Goal: Information Seeking & Learning: Learn about a topic

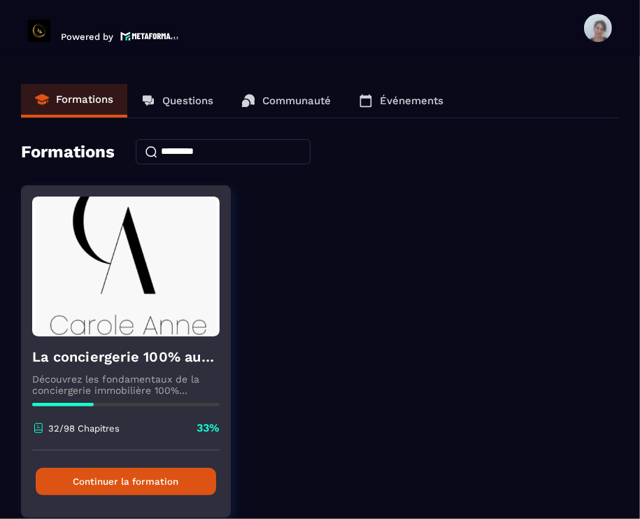
click at [148, 352] on h4 "La conciergerie 100% automatisée" at bounding box center [126, 357] width 188 height 20
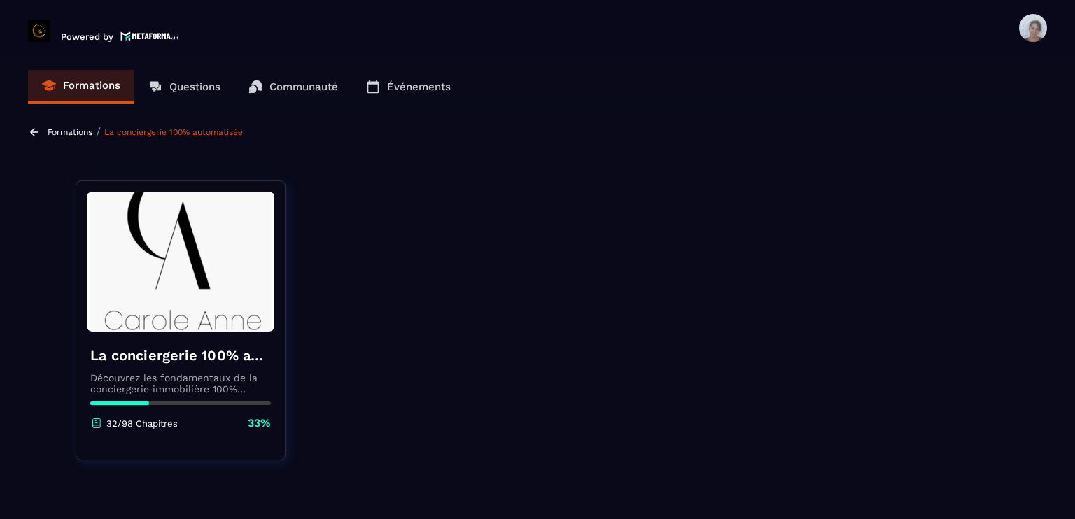
click at [246, 363] on h4 "La conciergerie 100% automatisée" at bounding box center [180, 356] width 181 height 20
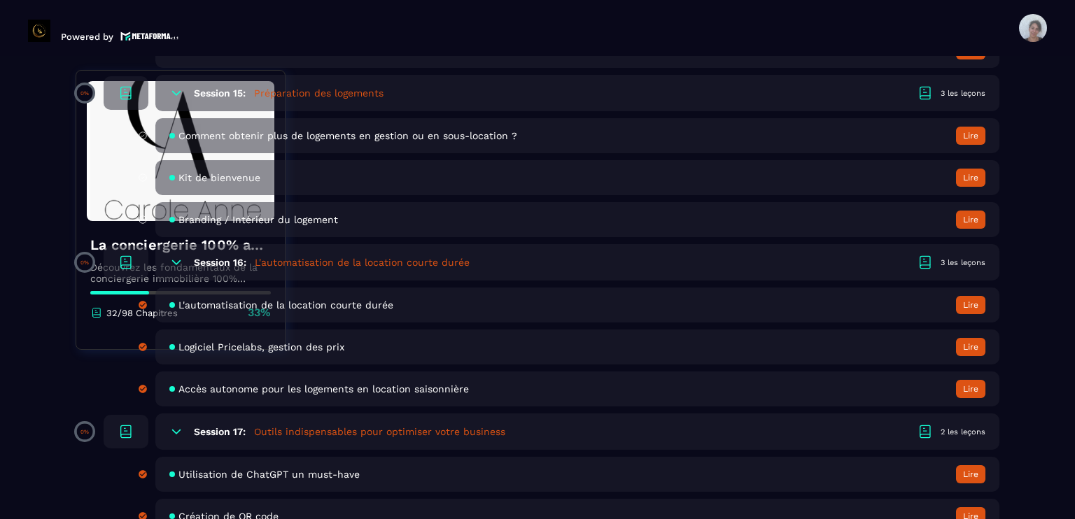
scroll to position [2855, 0]
click at [487, 395] on div "Accès autonome pour les logements en location saisonnière Lire" at bounding box center [577, 387] width 844 height 35
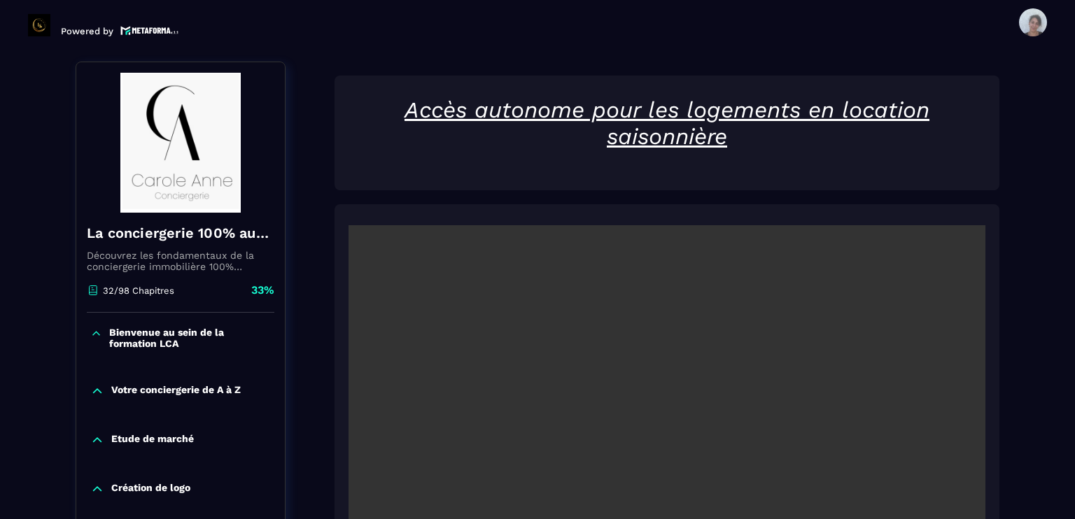
scroll to position [146, 0]
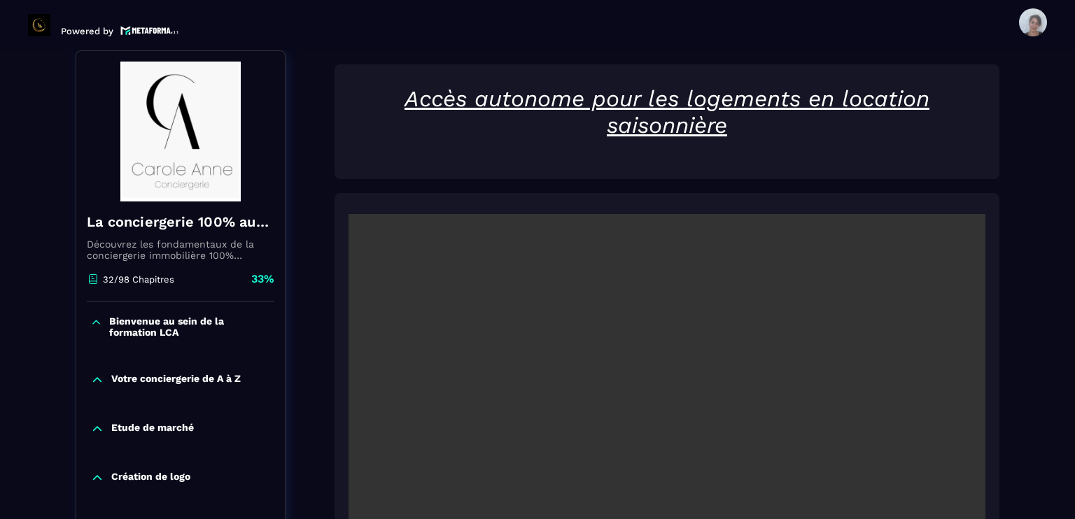
click at [640, 394] on section "Formations Questions Communauté Événements Formations / La conciergerie 100% au…" at bounding box center [537, 284] width 1075 height 469
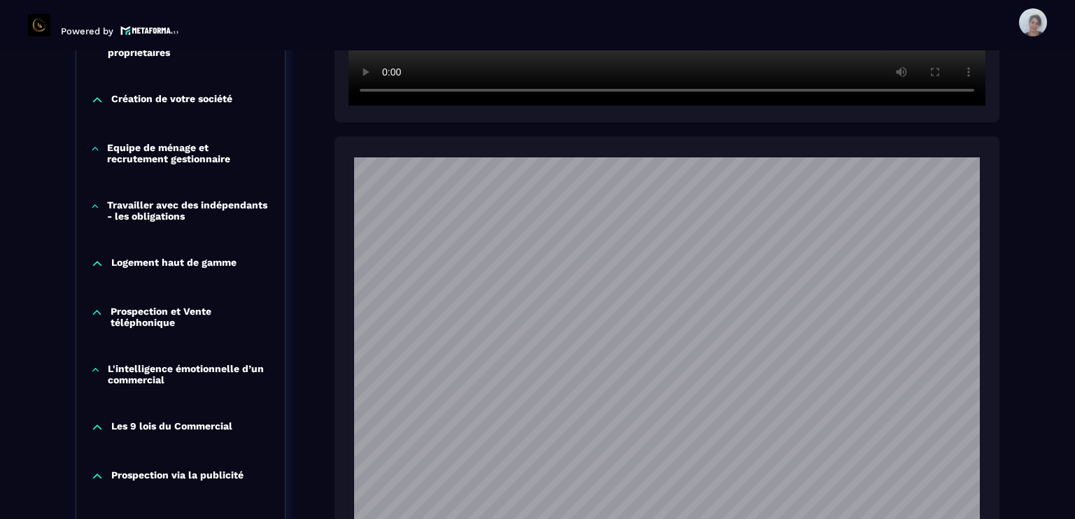
scroll to position [733, 0]
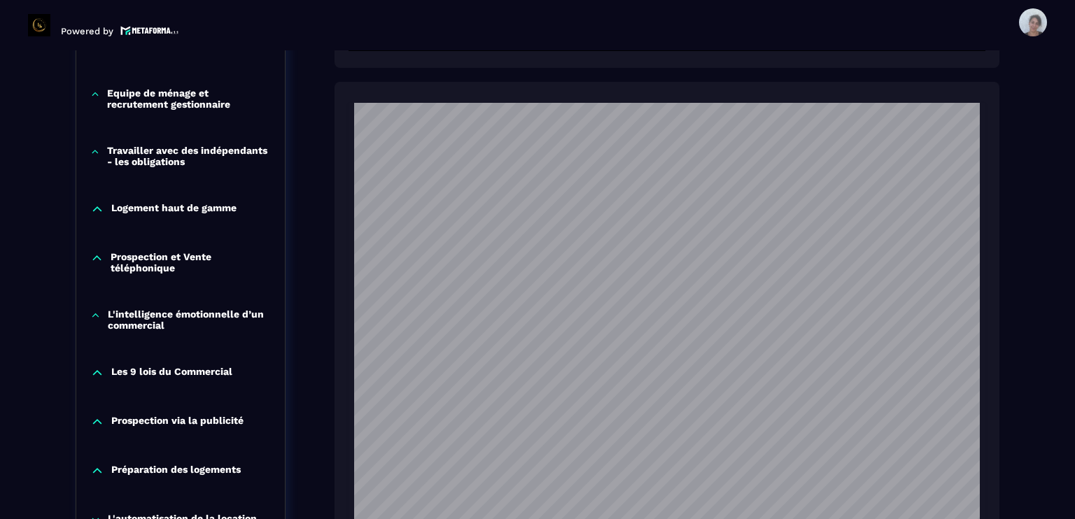
click at [640, 50] on section "Formations Questions Communauté Événements Formations / La conciergerie 100% au…" at bounding box center [537, 284] width 1075 height 469
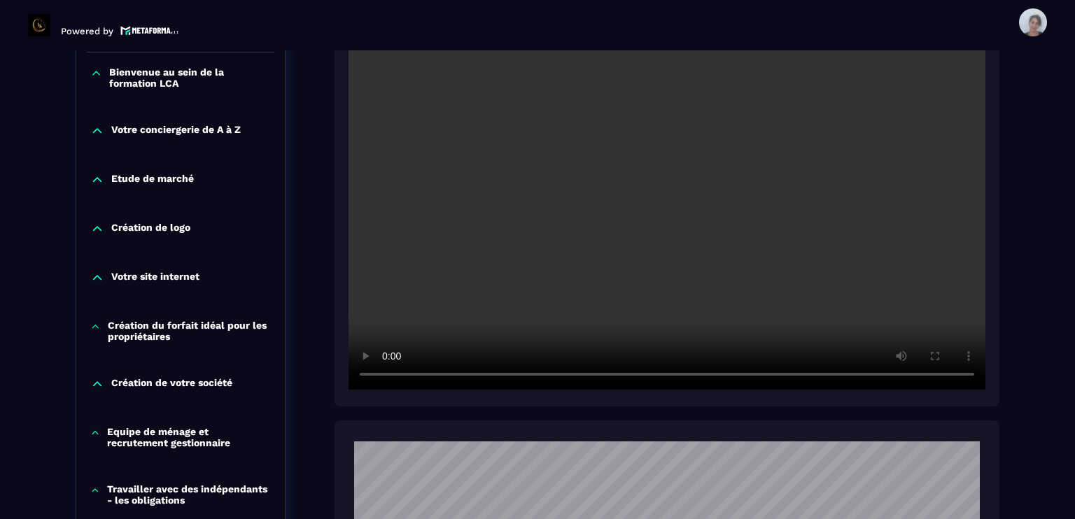
scroll to position [369, 0]
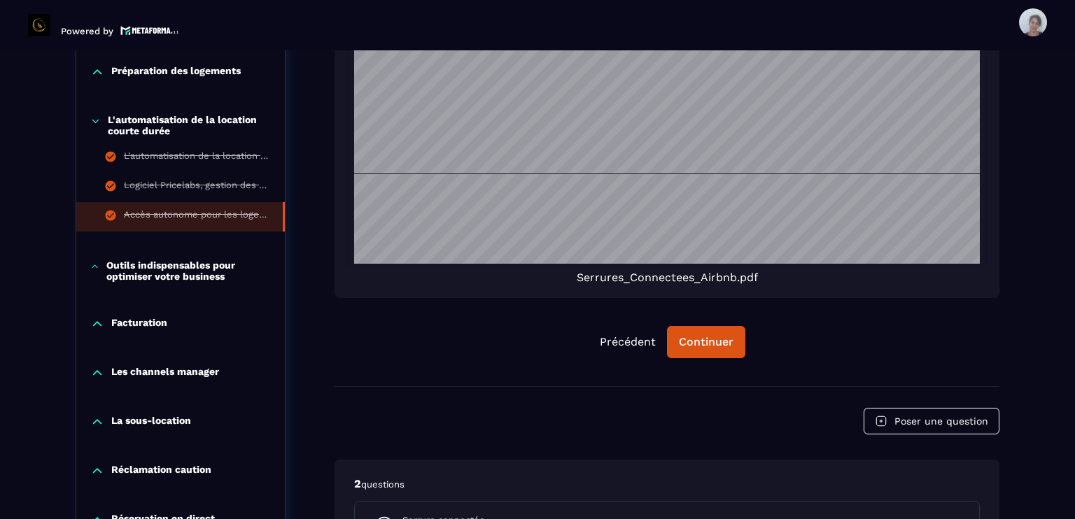
scroll to position [1153, 0]
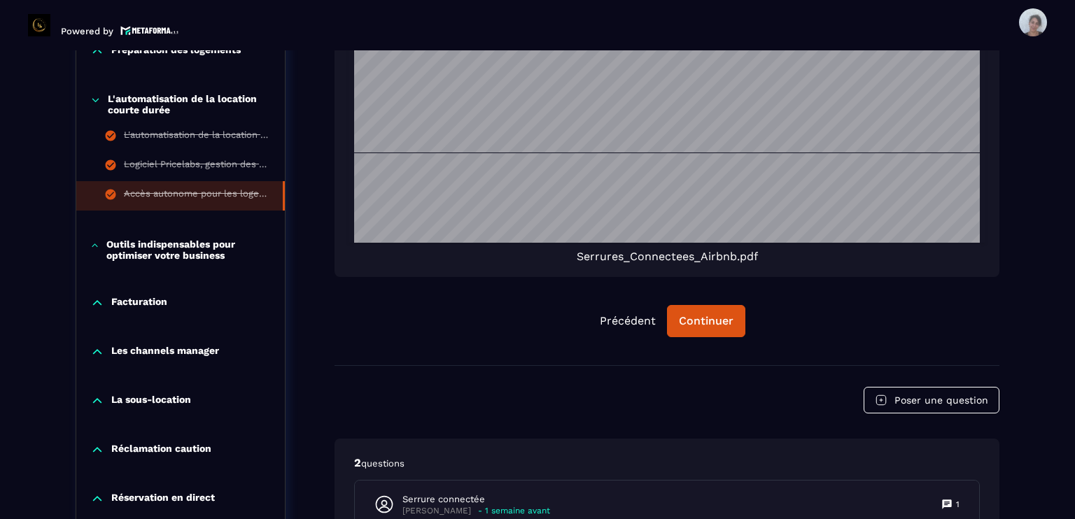
click at [185, 251] on p "Outils indispensables pour optimiser votre business" at bounding box center [188, 250] width 164 height 22
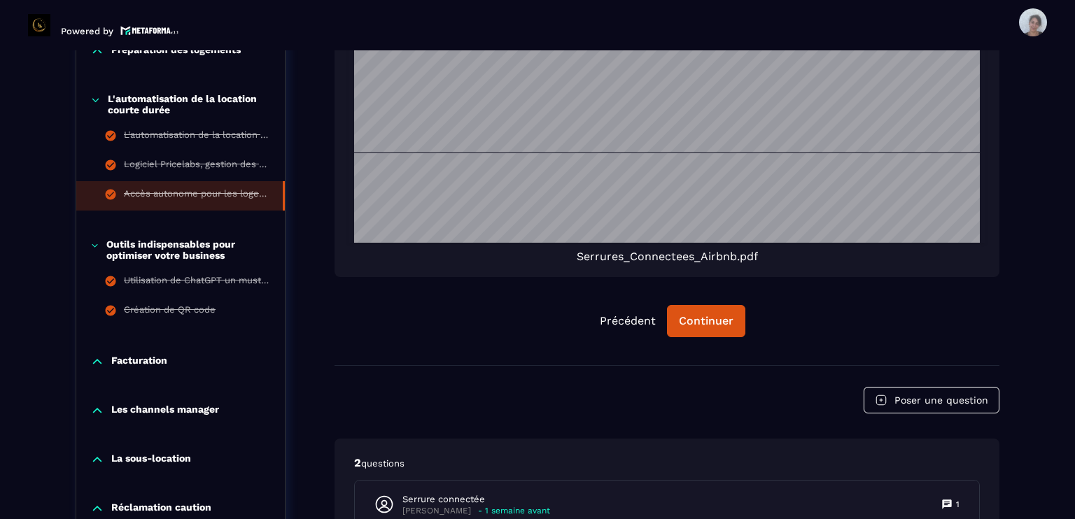
click at [167, 360] on div "Facturation" at bounding box center [180, 362] width 209 height 14
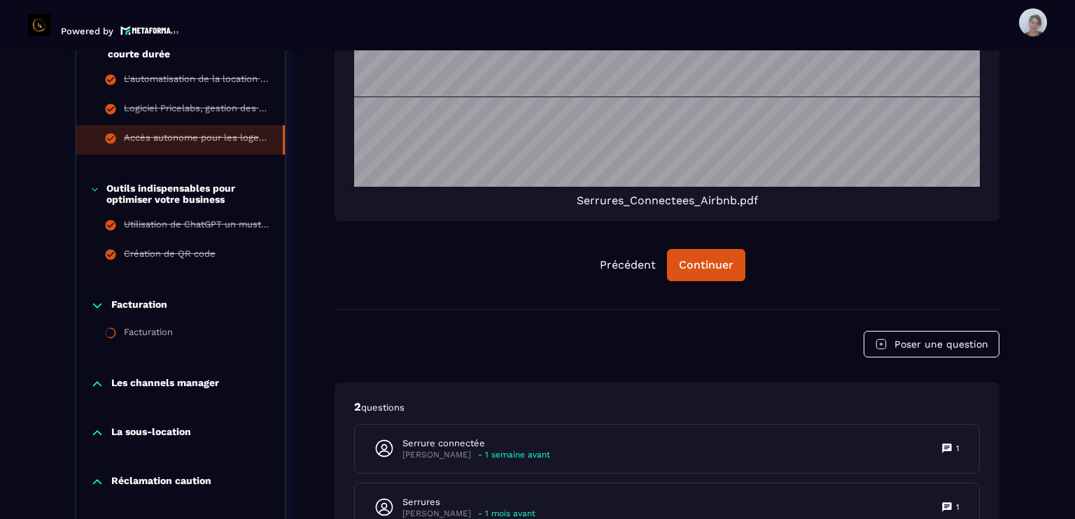
scroll to position [1237, 0]
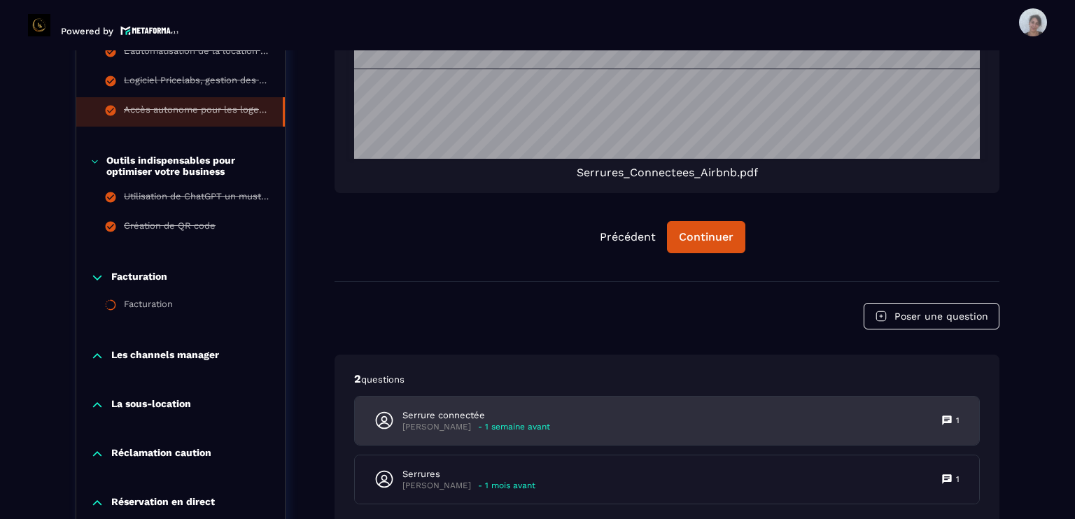
click at [482, 428] on p "- 1 semaine avant" at bounding box center [514, 427] width 72 height 10
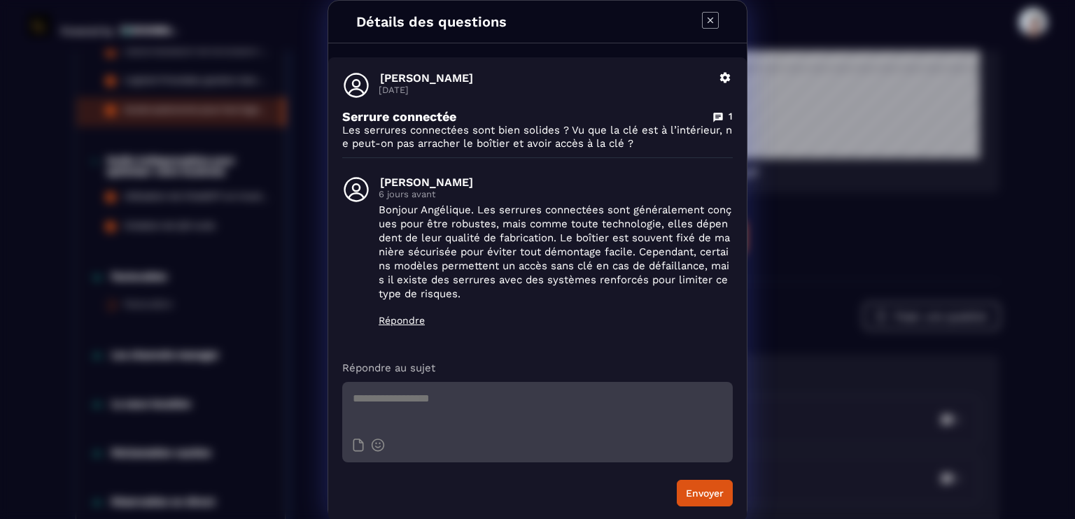
click at [640, 19] on icon "Modal window" at bounding box center [710, 20] width 17 height 17
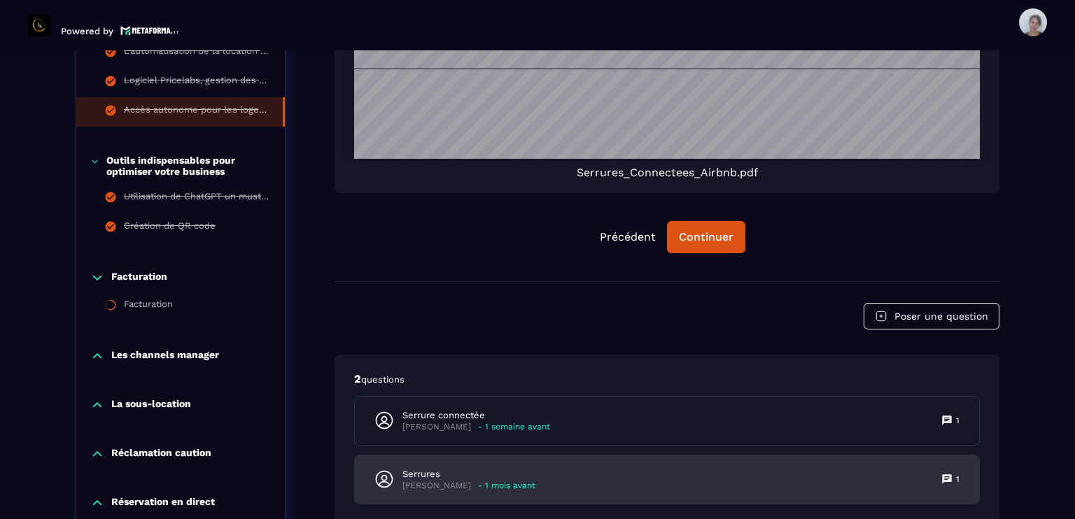
click at [481, 471] on p "Serrures" at bounding box center [468, 474] width 133 height 13
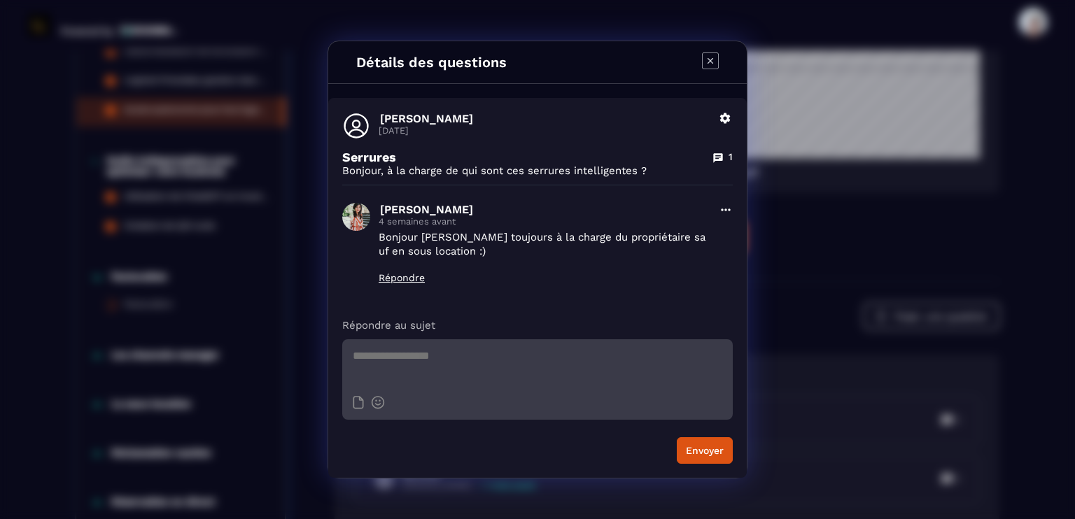
click at [640, 59] on icon "Modal window" at bounding box center [710, 60] width 17 height 17
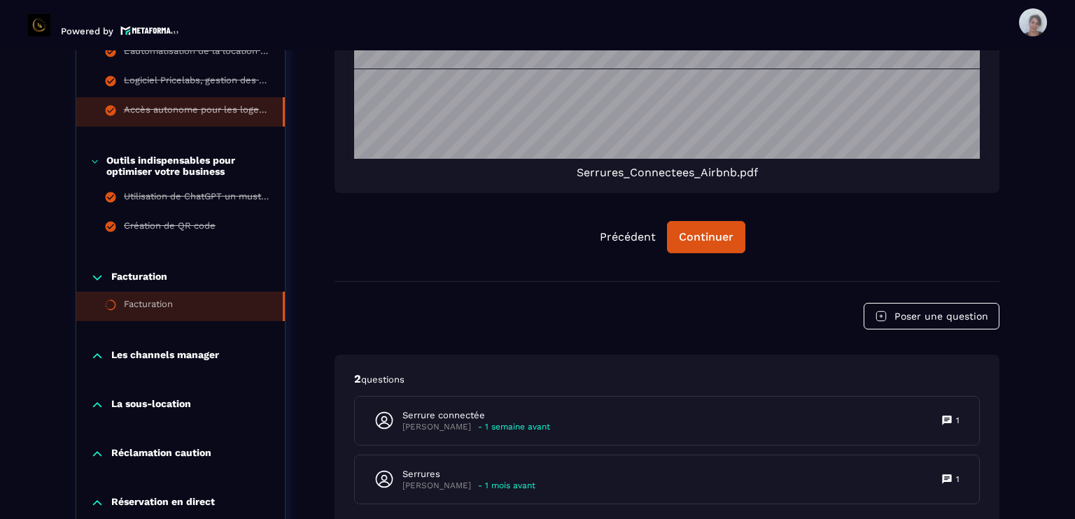
click at [176, 304] on li "Facturation" at bounding box center [180, 306] width 209 height 29
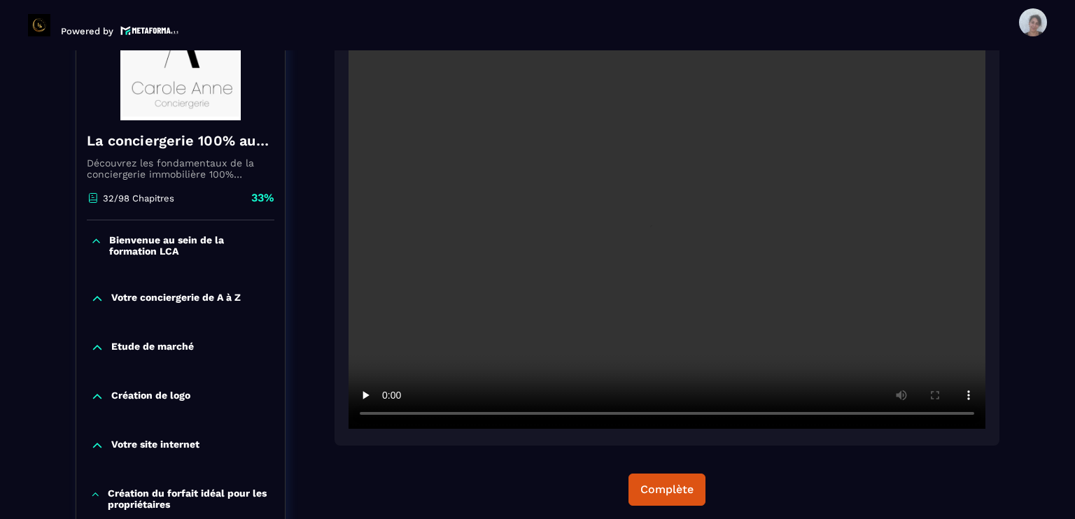
scroll to position [146, 0]
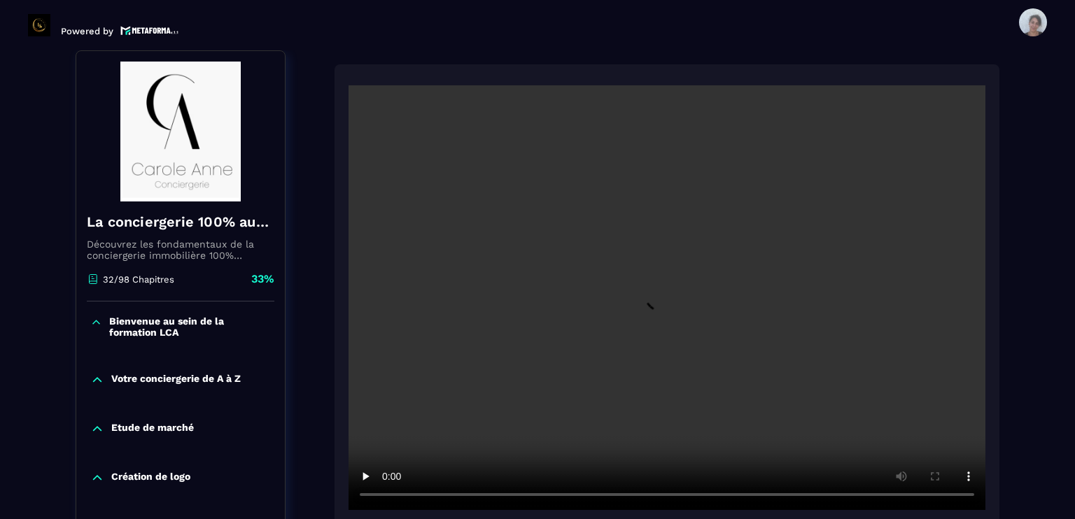
click at [640, 407] on section "Formations Questions Communauté Événements Formations / La conciergerie 100% au…" at bounding box center [537, 284] width 1075 height 469
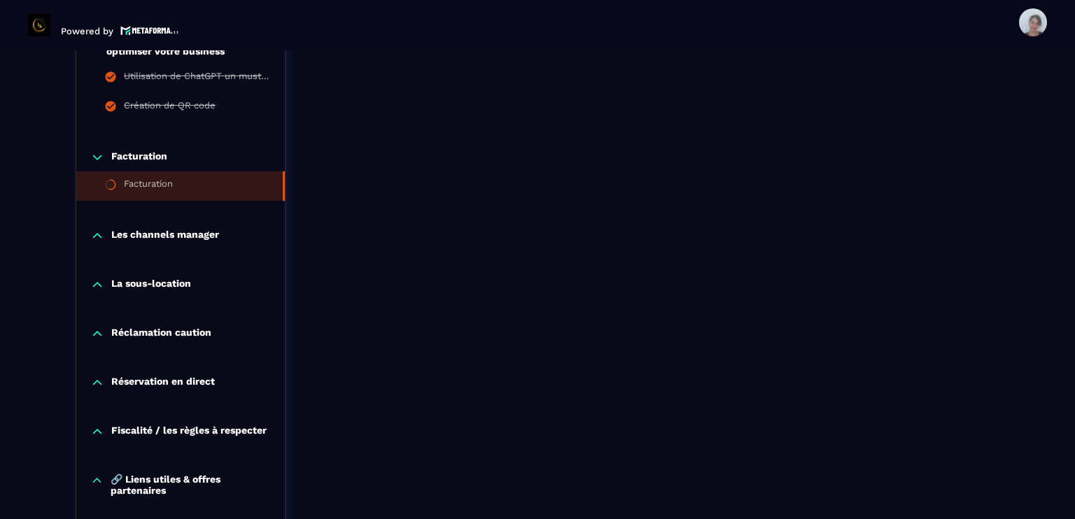
scroll to position [1377, 0]
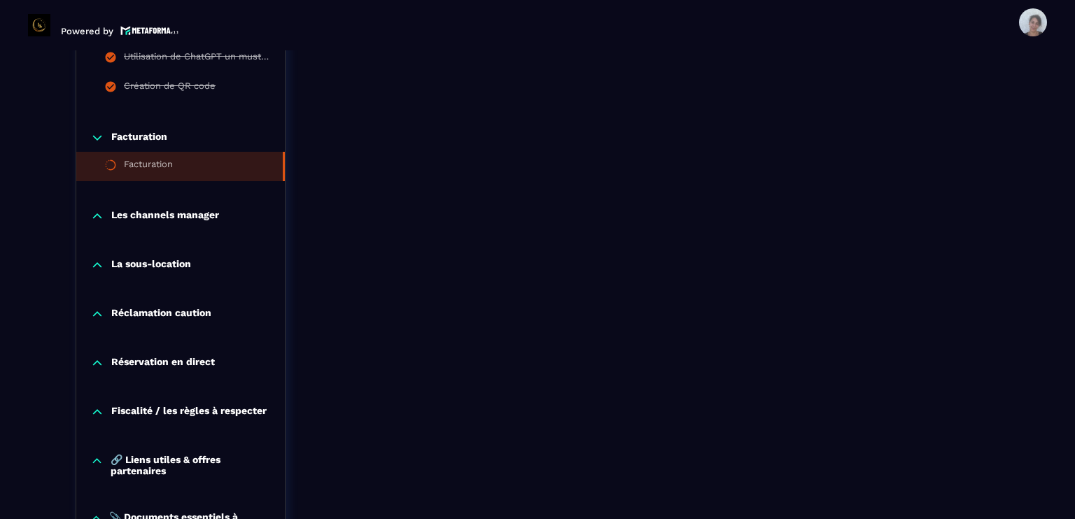
click at [180, 222] on p "Les channels manager" at bounding box center [165, 216] width 108 height 14
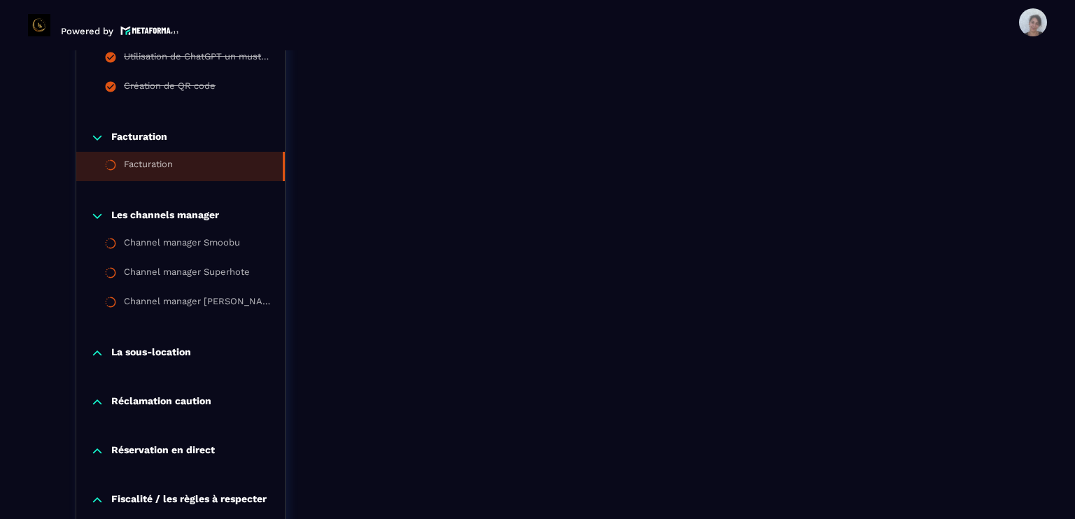
click at [157, 353] on p "La sous-location" at bounding box center [151, 353] width 80 height 14
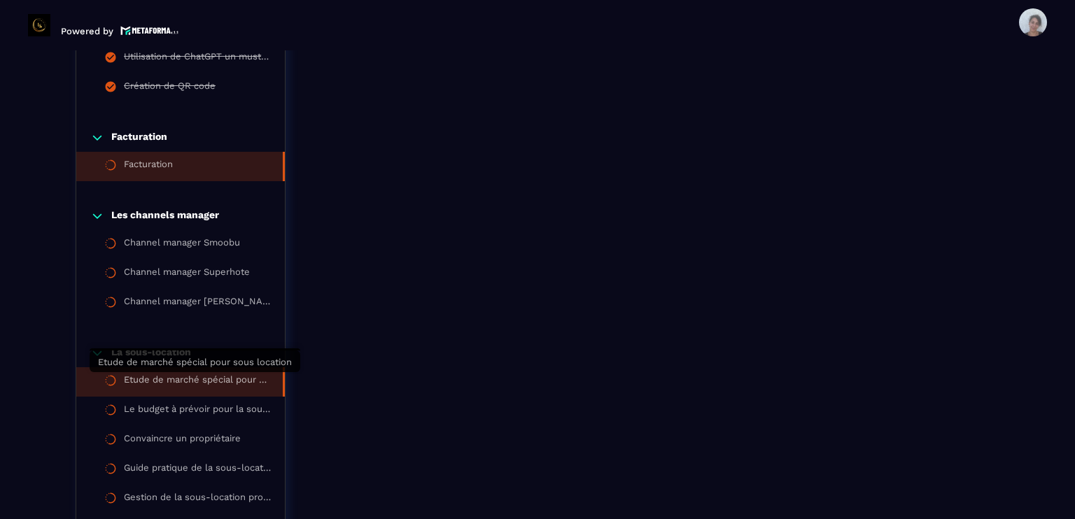
click at [162, 378] on div "Etude de marché spécial pour sous location" at bounding box center [196, 381] width 145 height 15
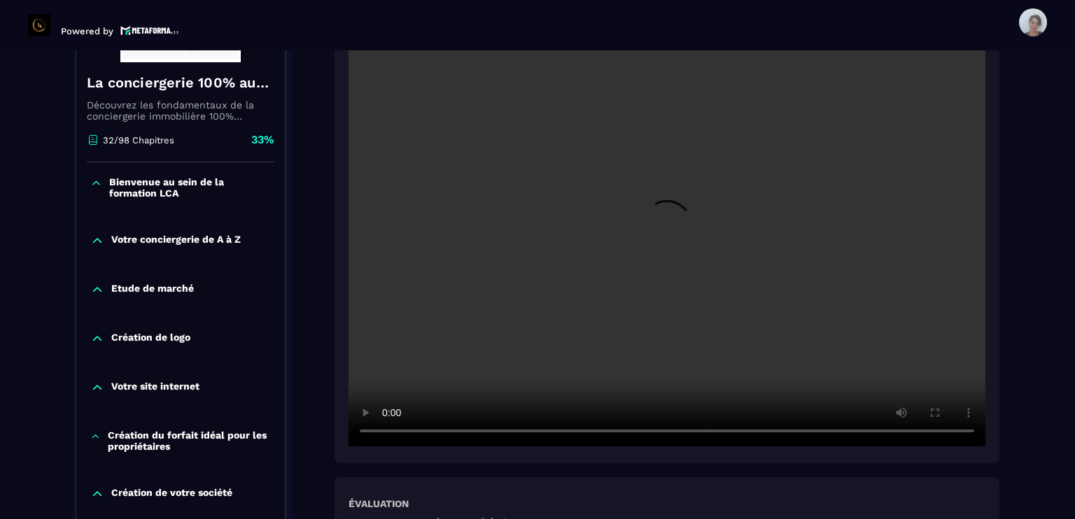
scroll to position [258, 0]
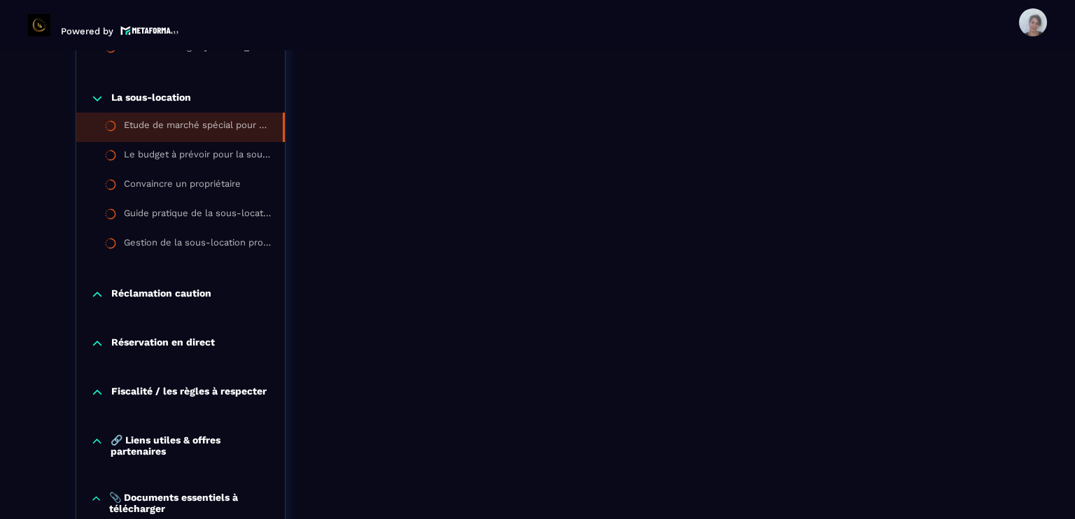
scroll to position [1657, 0]
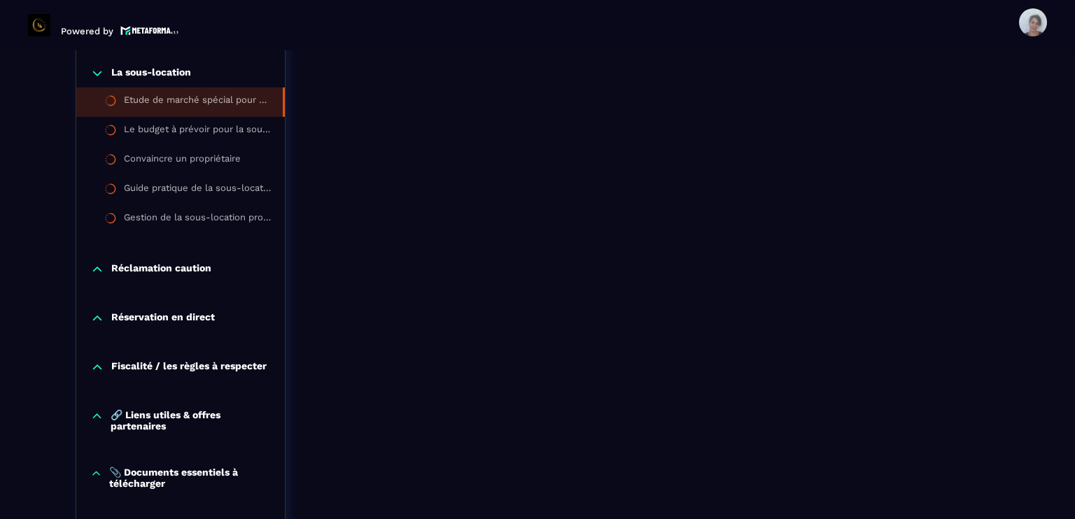
click at [201, 267] on p "Réclamation caution" at bounding box center [161, 269] width 100 height 14
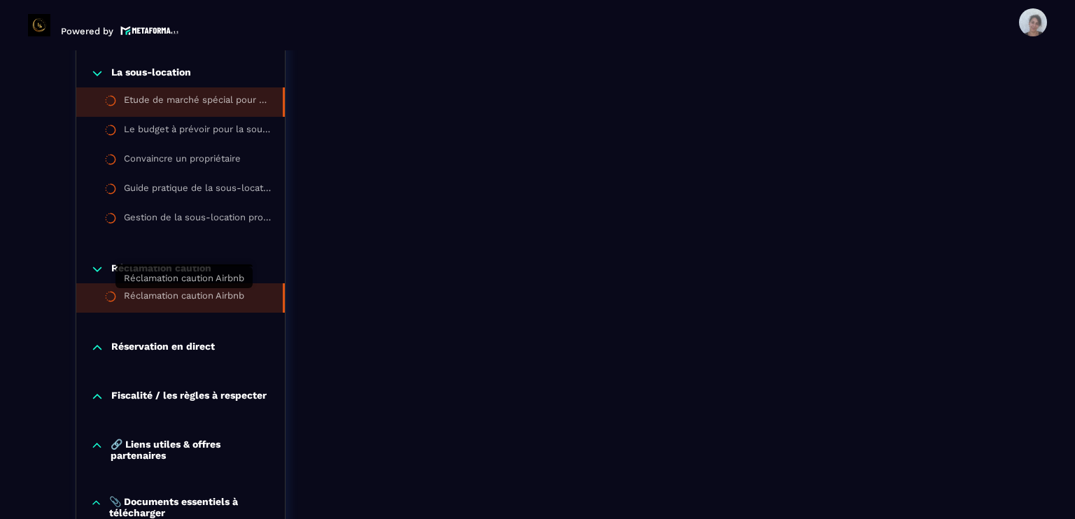
click at [221, 290] on div "Réclamation caution Airbnb" at bounding box center [184, 297] width 120 height 15
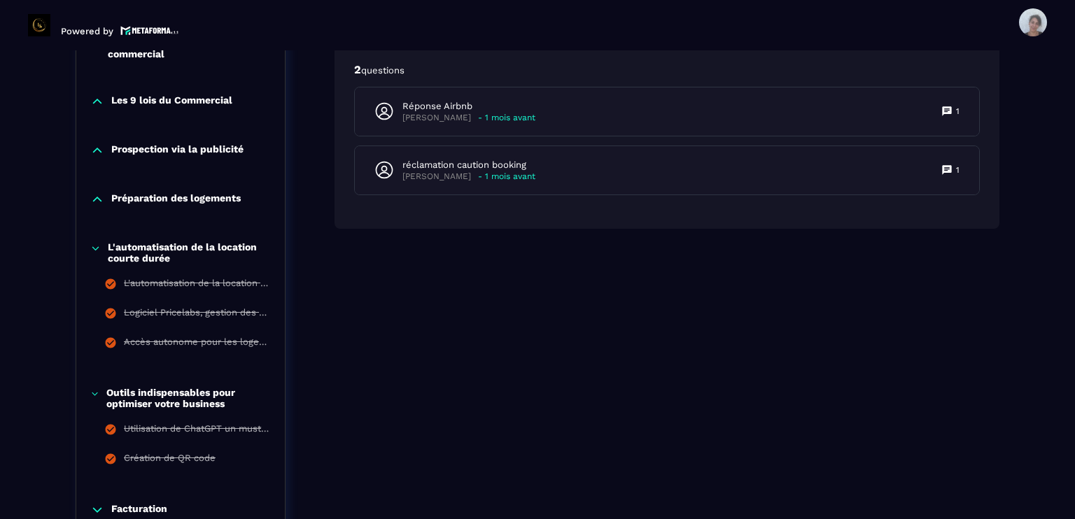
scroll to position [1013, 0]
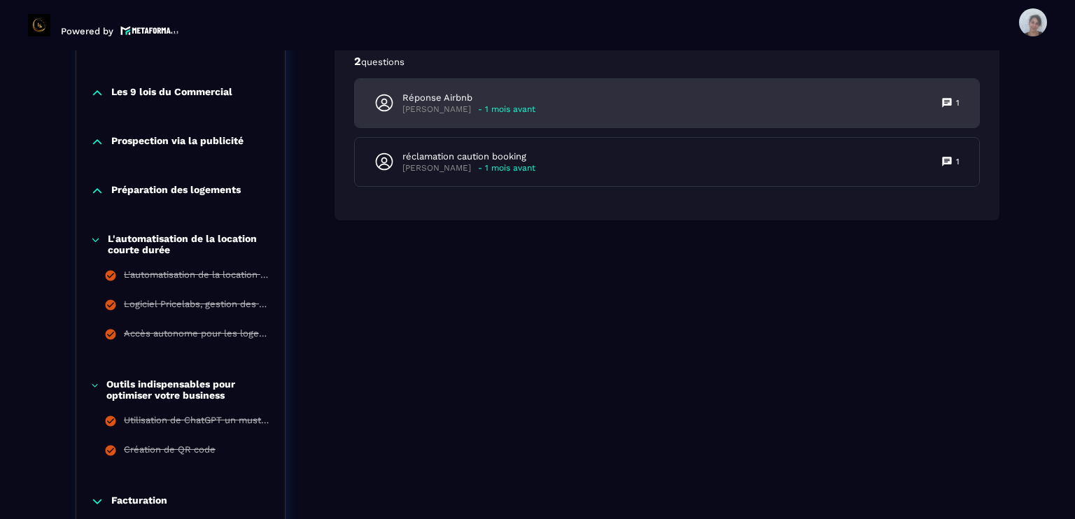
click at [640, 103] on div "Réponse Airbnb [PERSON_NAME] - 1 mois avant 1" at bounding box center [667, 103] width 624 height 48
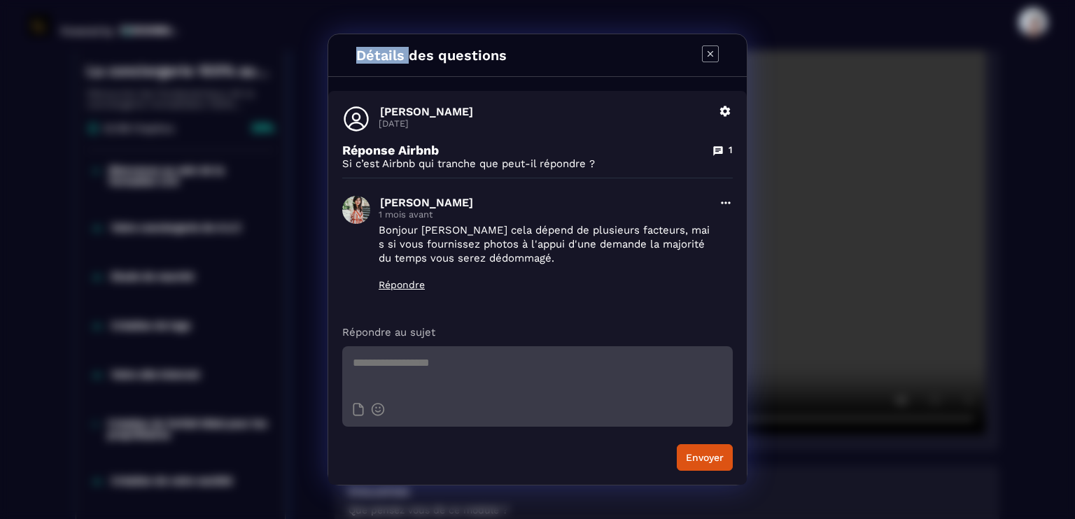
scroll to position [146, 0]
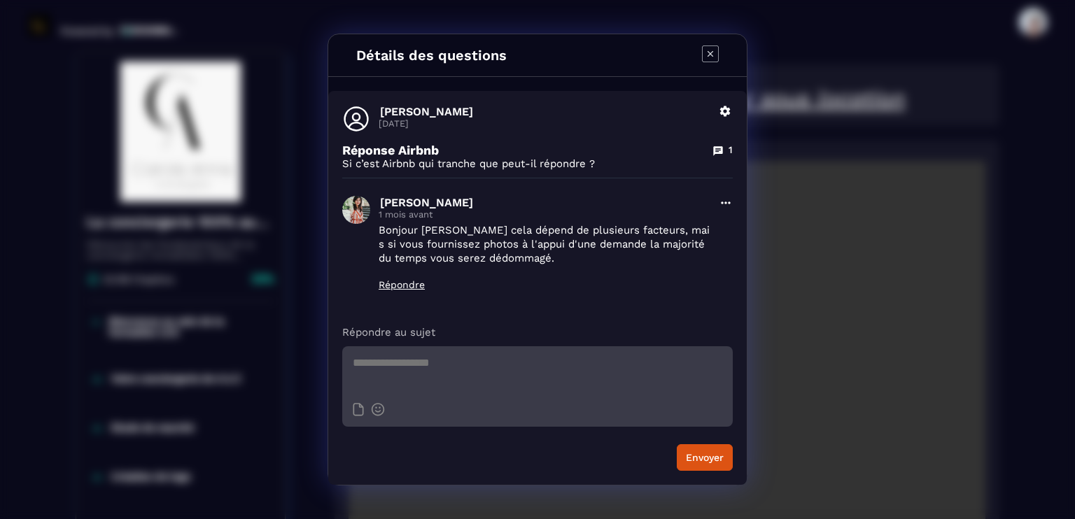
click at [640, 39] on div "Détails des questions" at bounding box center [537, 55] width 418 height 43
click at [640, 59] on icon "Modal window" at bounding box center [710, 53] width 17 height 17
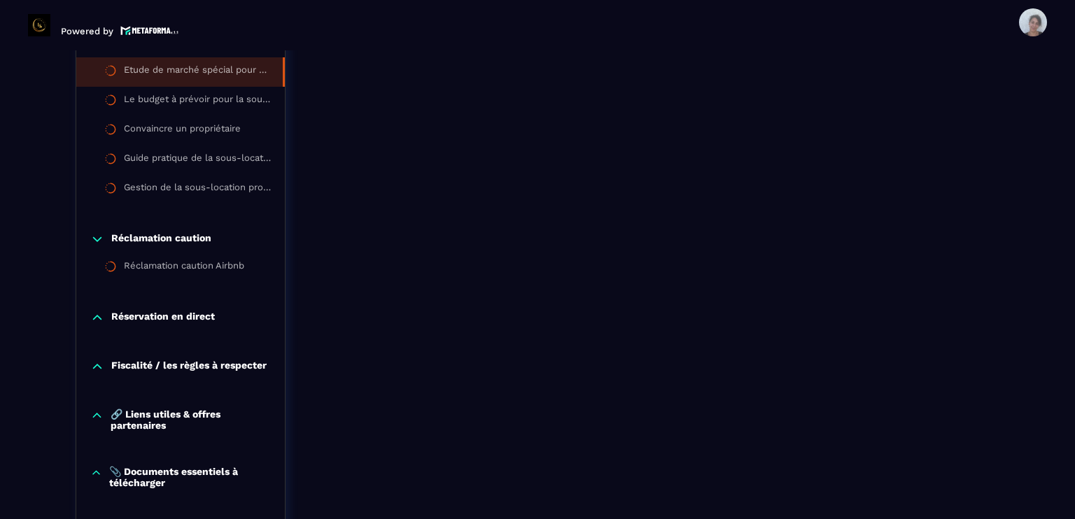
scroll to position [1685, 0]
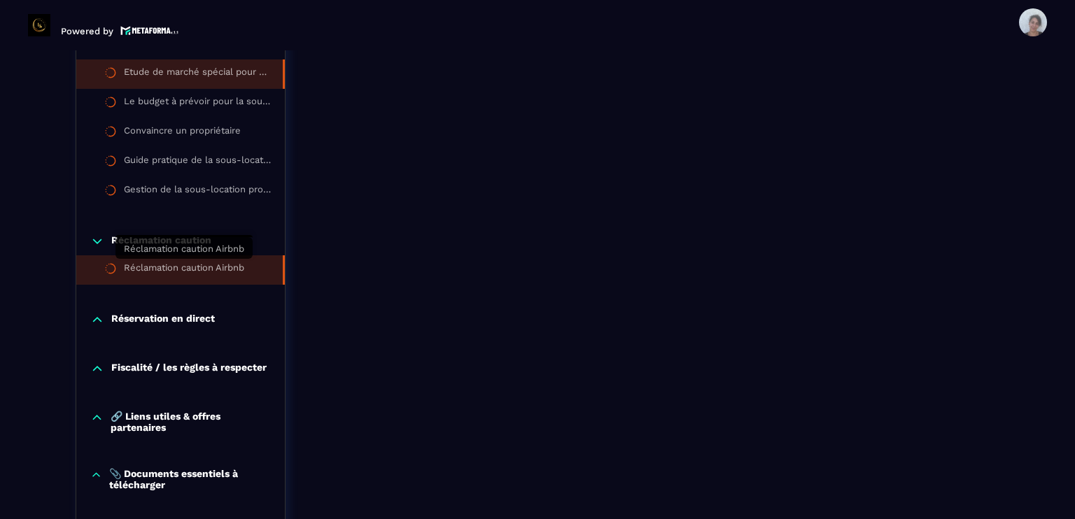
click at [161, 267] on div "Réclamation caution Airbnb" at bounding box center [184, 269] width 120 height 15
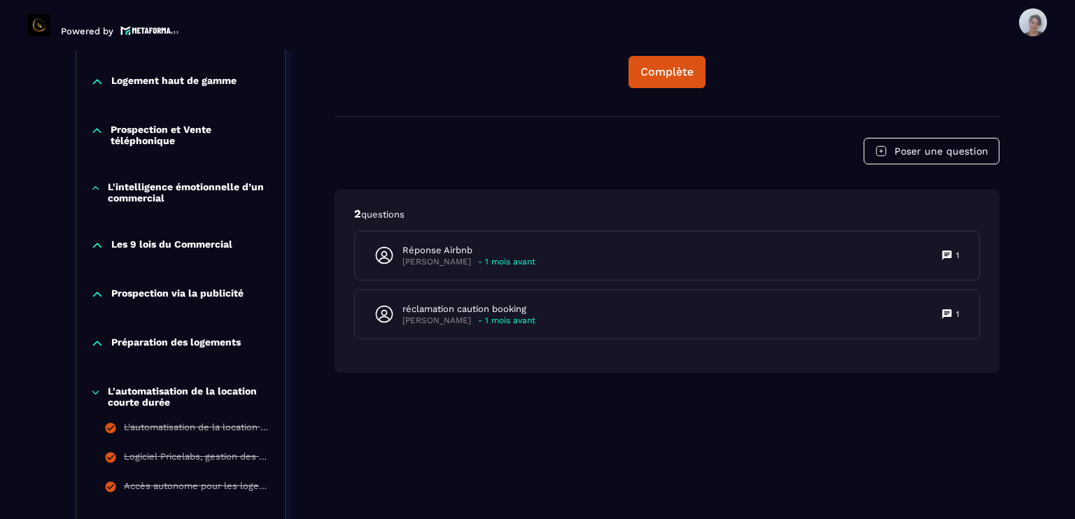
scroll to position [901, 0]
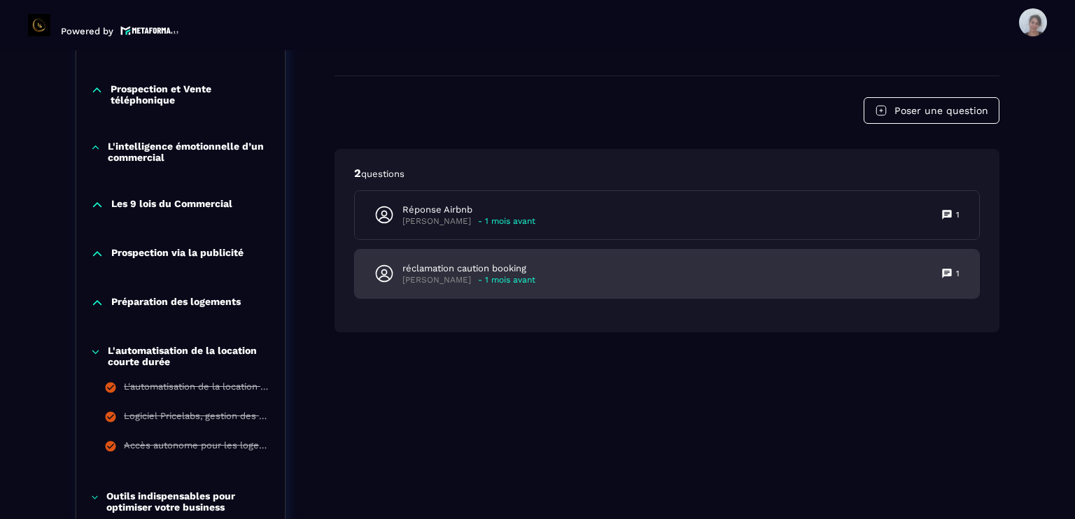
click at [467, 265] on p "réclamation caution booking" at bounding box center [468, 268] width 133 height 13
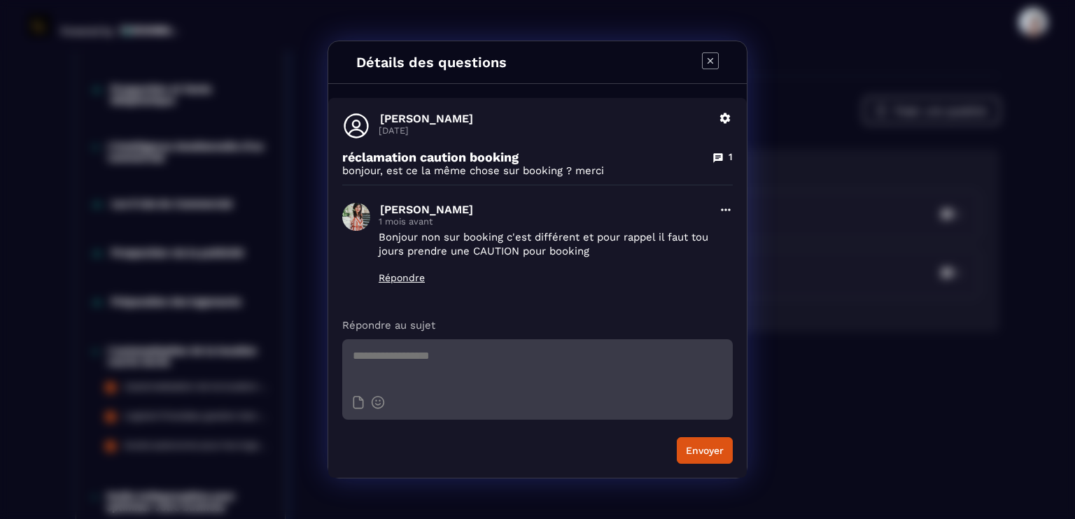
click at [640, 64] on icon "Modal window" at bounding box center [710, 60] width 17 height 17
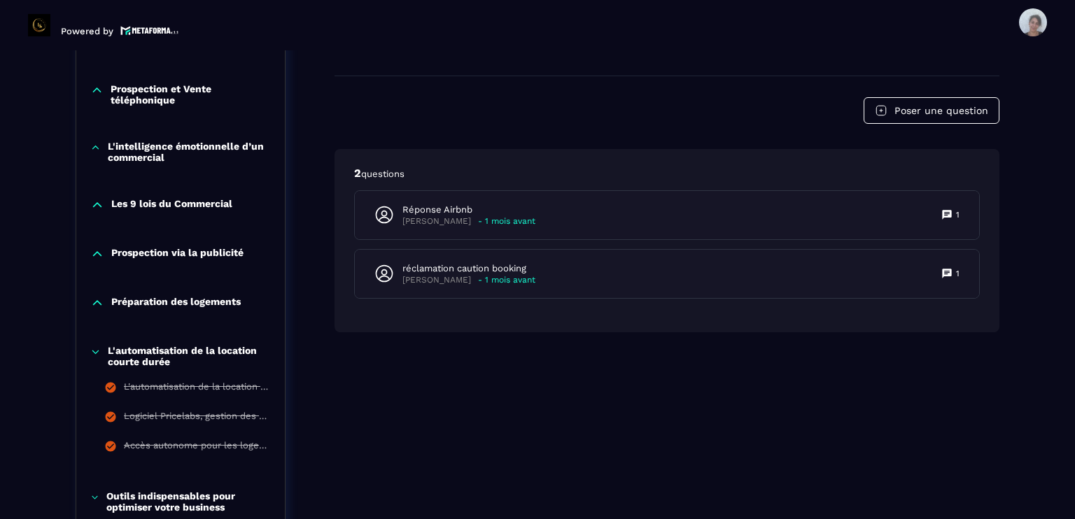
click at [640, 31] on header "Powered by Asmae [EMAIL_ADDRESS][DOMAIN_NAME] Formations Questions Communauté É…" at bounding box center [537, 22] width 1075 height 56
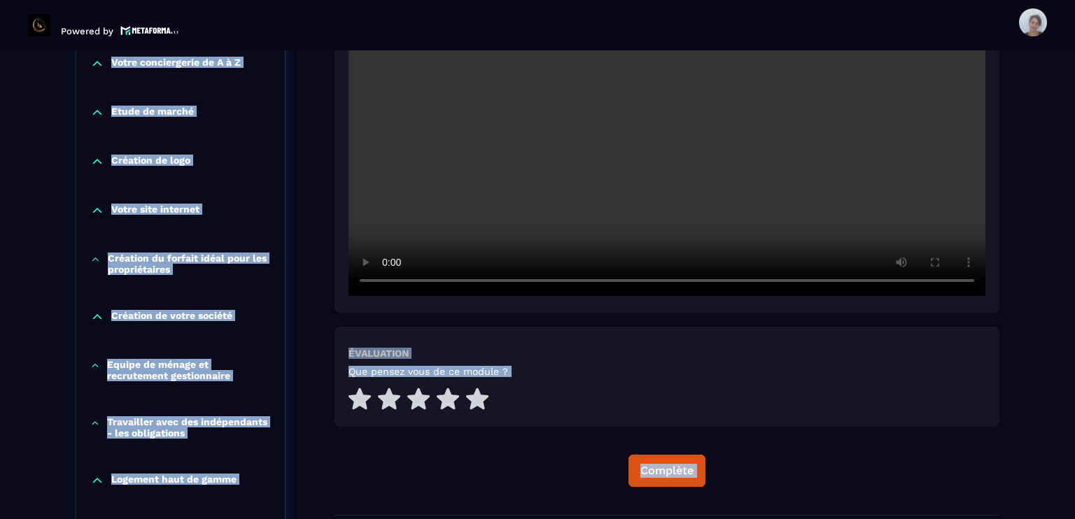
scroll to position [0, 0]
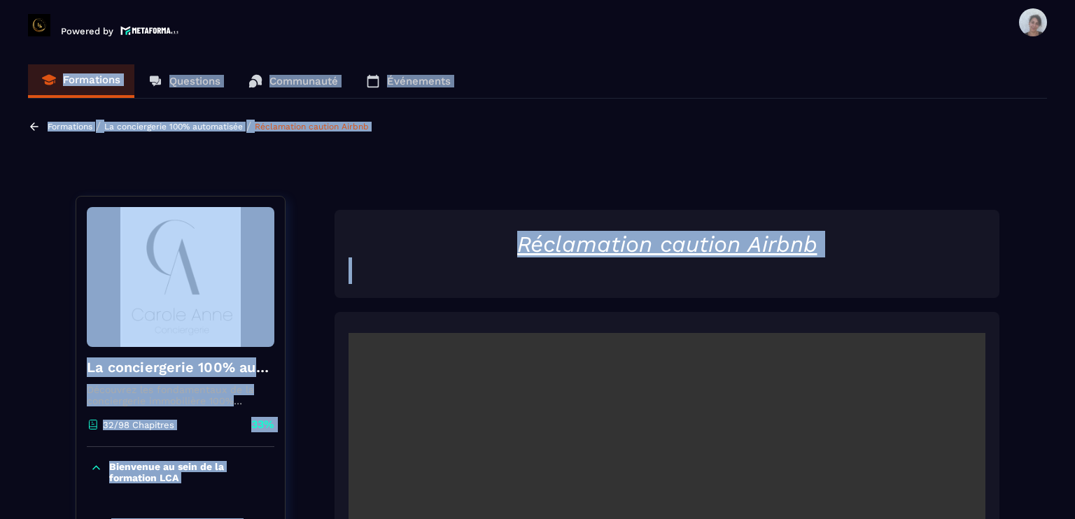
drag, startPoint x: 1068, startPoint y: 472, endPoint x: 1041, endPoint y: -26, distance: 498.9
click at [640, 0] on html "Powered by Asmae [EMAIL_ADDRESS][DOMAIN_NAME] Formations Questions Communauté É…" at bounding box center [537, 259] width 1075 height 519
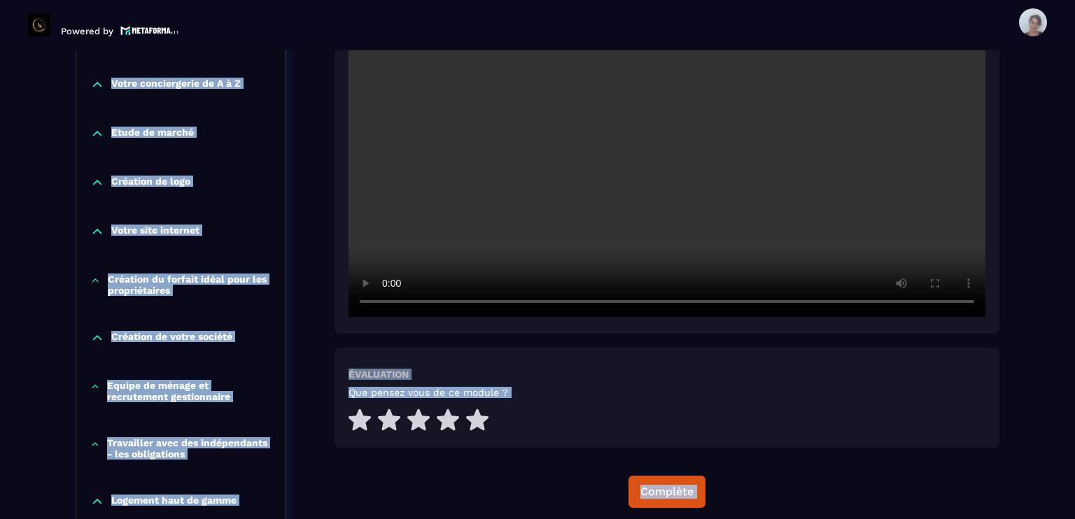
scroll to position [448, 0]
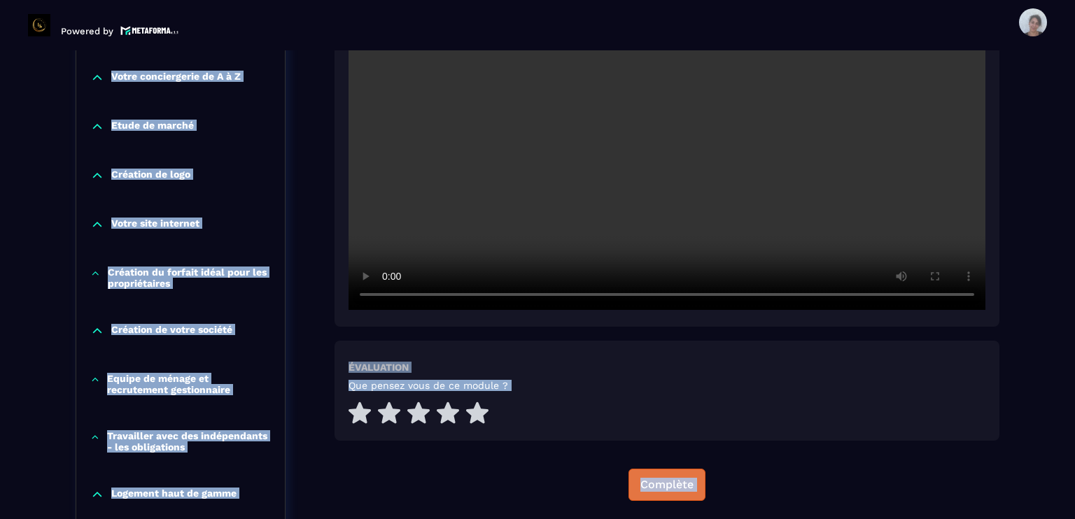
click at [640, 488] on div "Complète" at bounding box center [666, 485] width 53 height 14
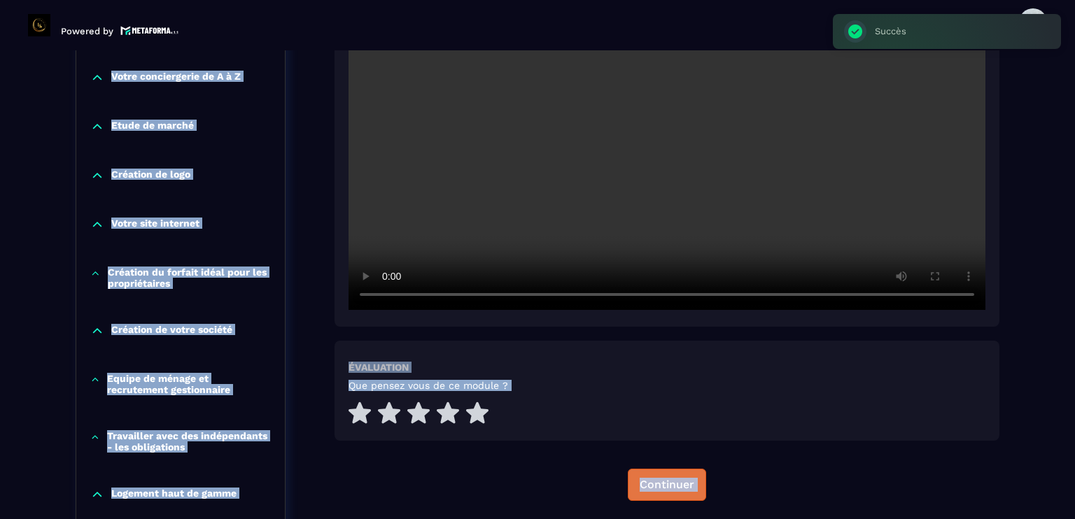
click at [640, 488] on div "Continuer" at bounding box center [667, 485] width 55 height 14
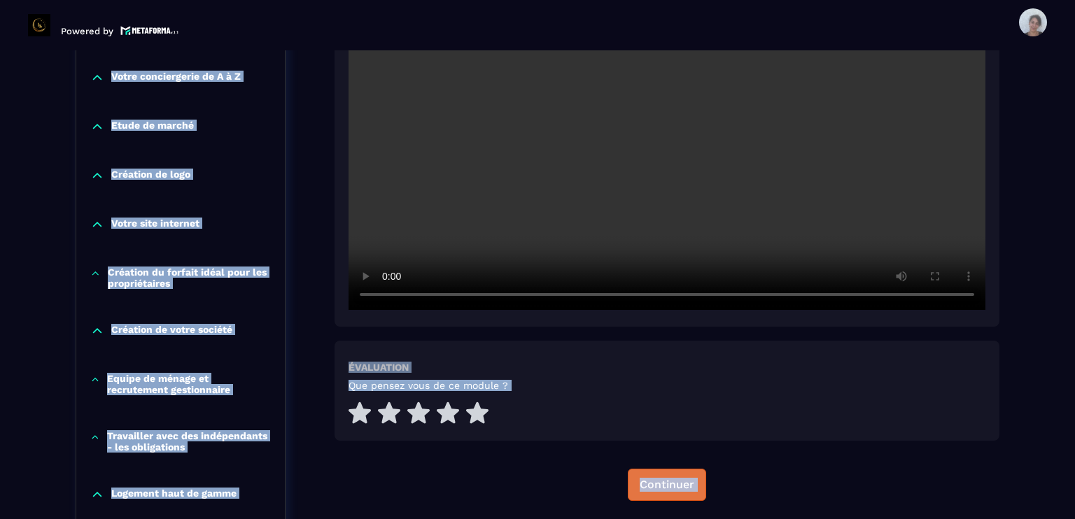
click at [640, 484] on div "Continuer" at bounding box center [667, 485] width 55 height 14
click at [640, 486] on section "Formations Questions Communauté Événements Formations / La conciergerie 100% au…" at bounding box center [537, 284] width 1075 height 469
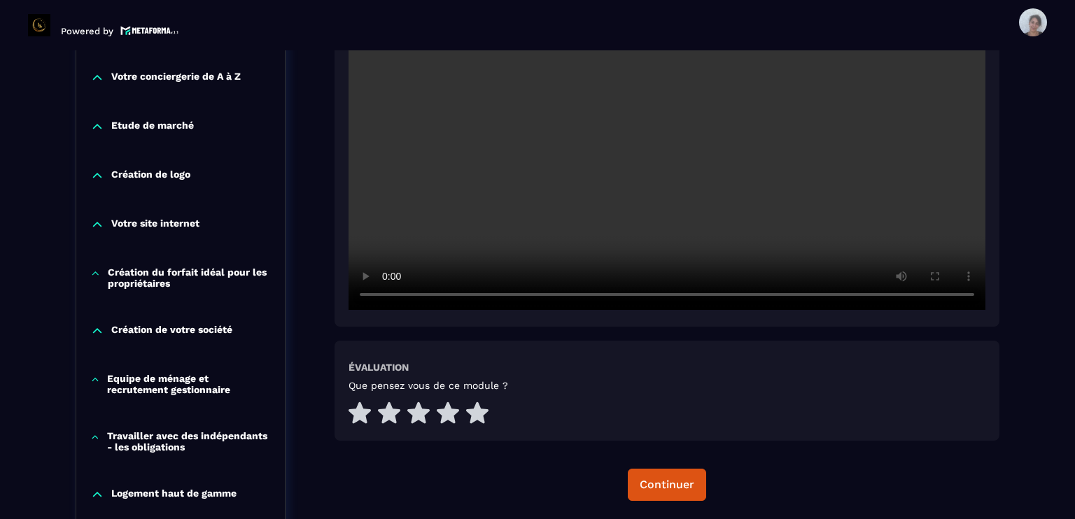
click at [640, 467] on div "Réclamation caution Airbnb Évaluation Que pensez vous de ce module ? Continuer" at bounding box center [666, 145] width 665 height 767
click at [640, 479] on div "Continuer" at bounding box center [667, 485] width 55 height 14
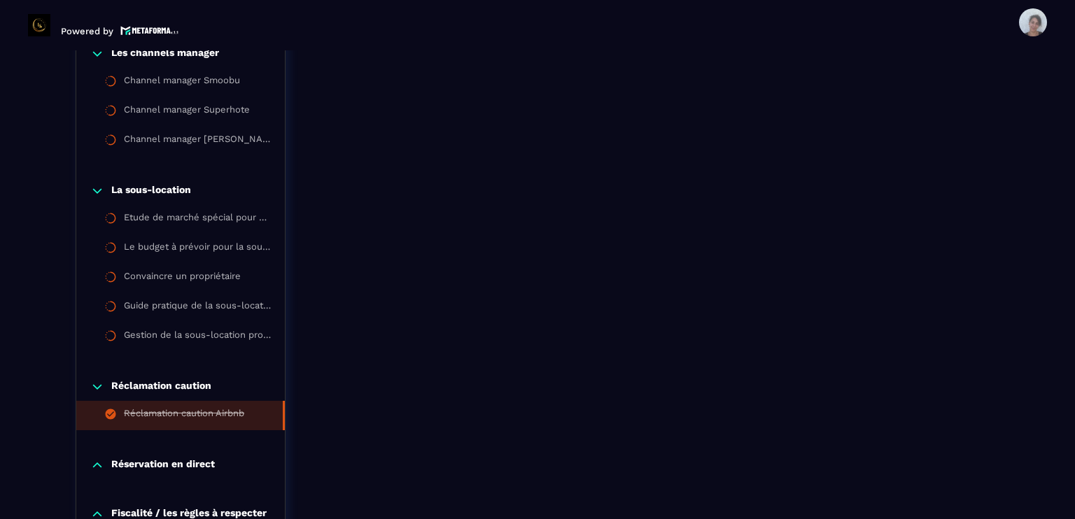
scroll to position [1567, 0]
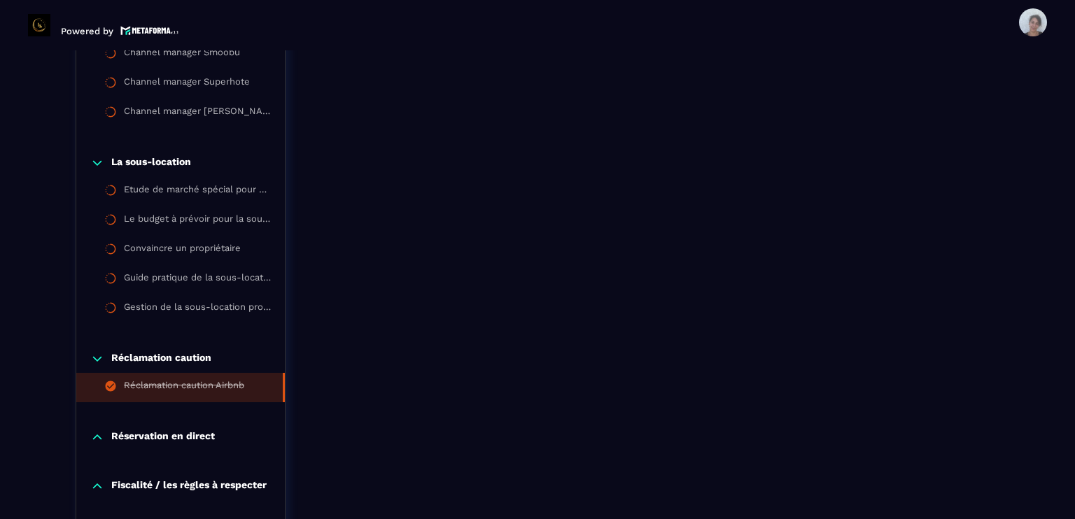
click at [188, 434] on p "Réservation en direct" at bounding box center [163, 437] width 104 height 14
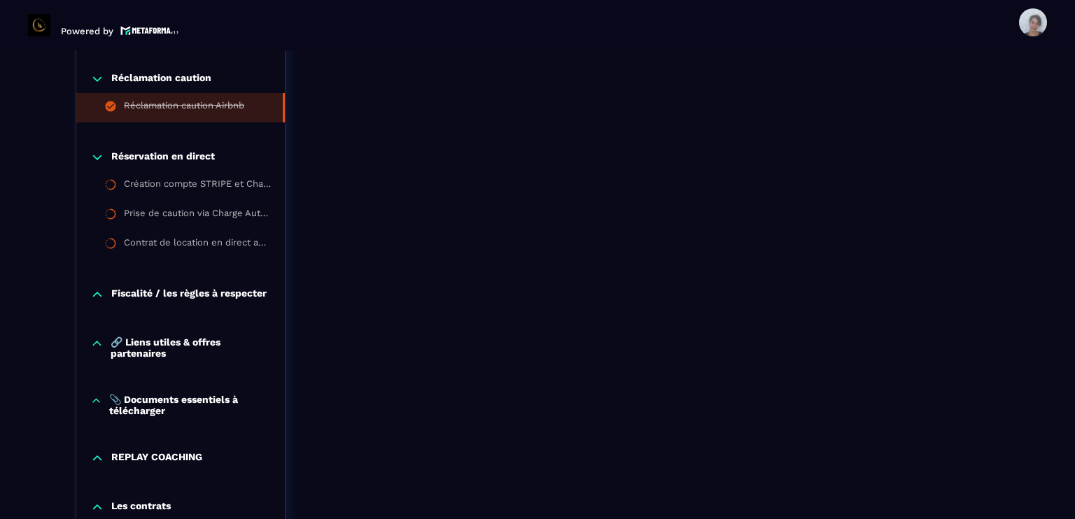
scroll to position [1875, 0]
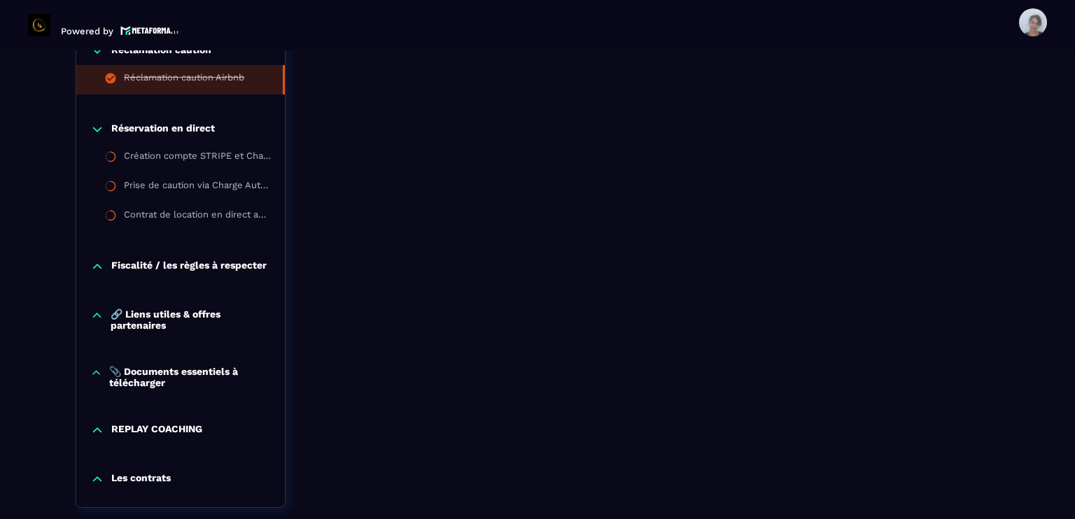
click at [188, 434] on p "REPLAY COACHING" at bounding box center [156, 430] width 91 height 14
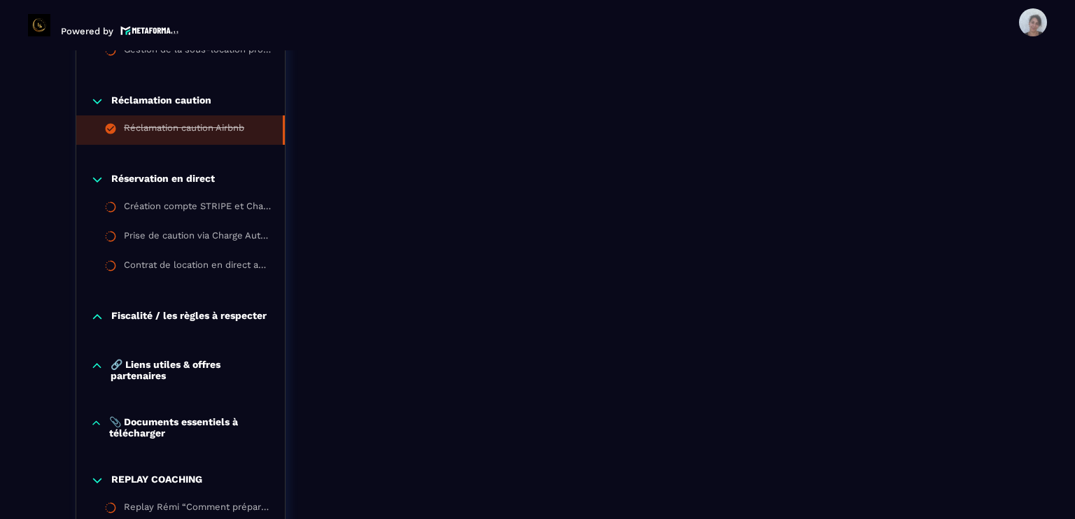
scroll to position [1796, 0]
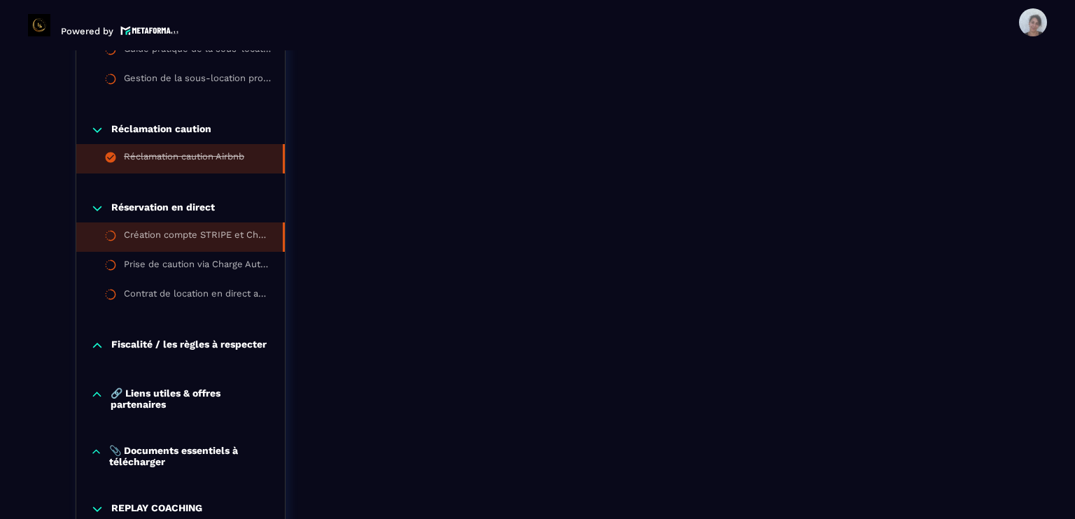
click at [219, 228] on li "Création compte STRIPE et Charge Automation" at bounding box center [180, 237] width 209 height 29
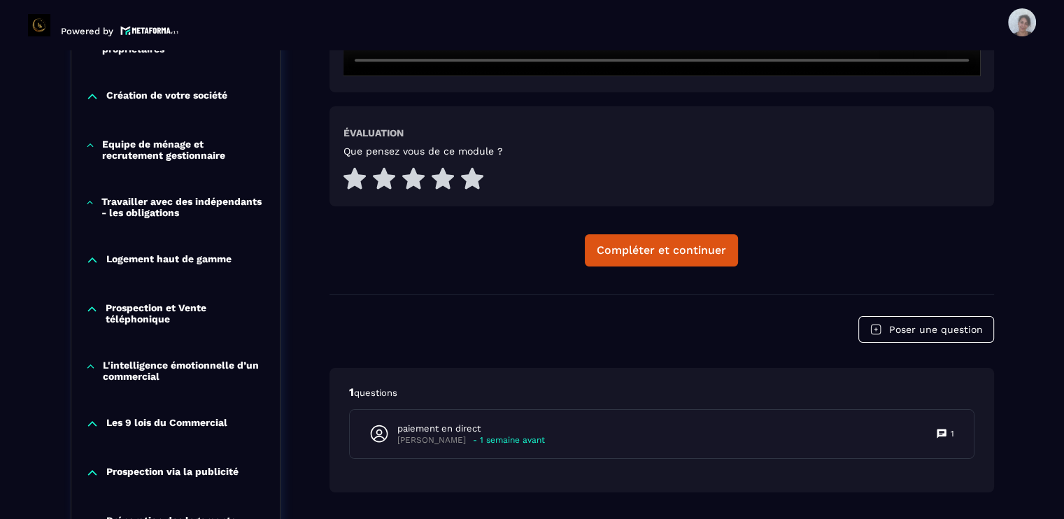
scroll to position [705, 0]
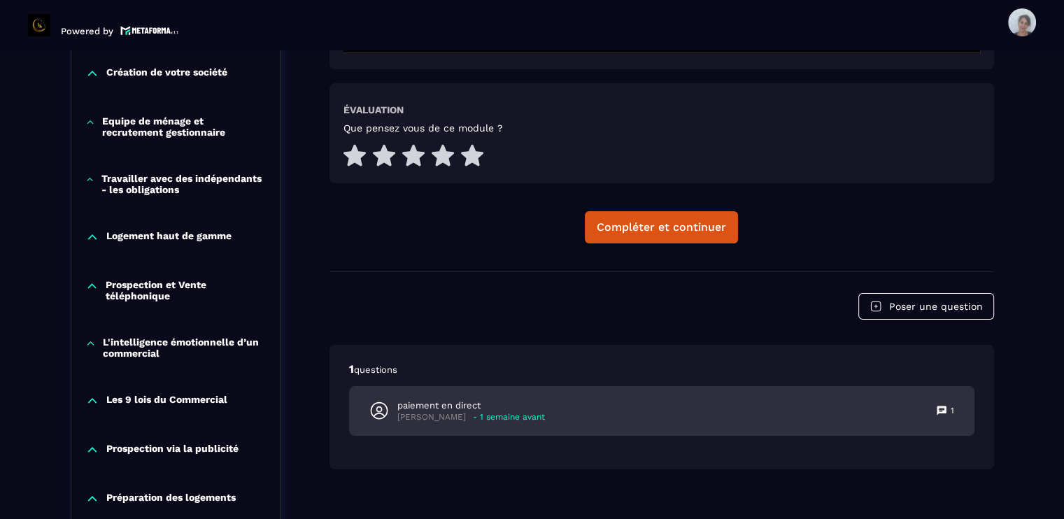
click at [403, 406] on p "paiement en direct" at bounding box center [471, 406] width 148 height 13
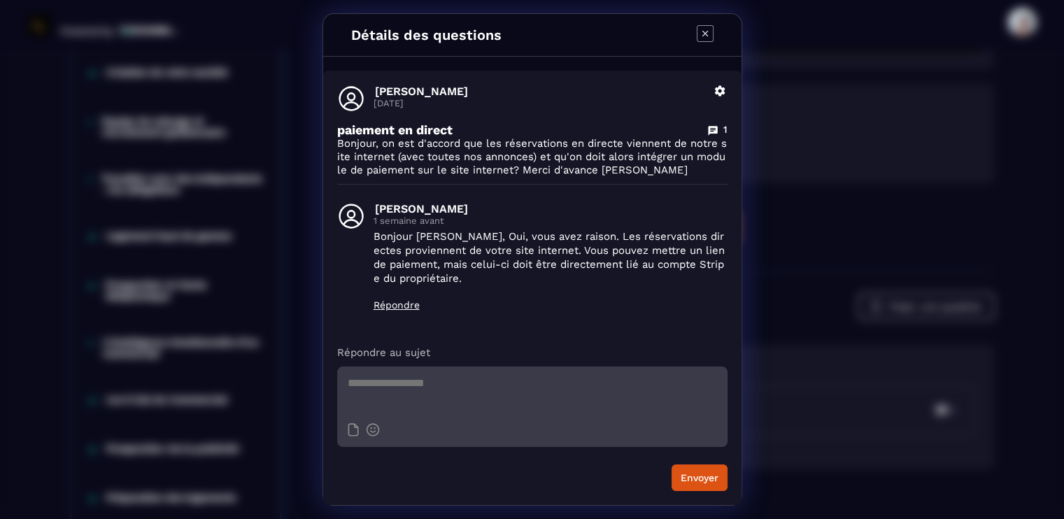
click at [640, 38] on icon "Modal window" at bounding box center [705, 33] width 17 height 17
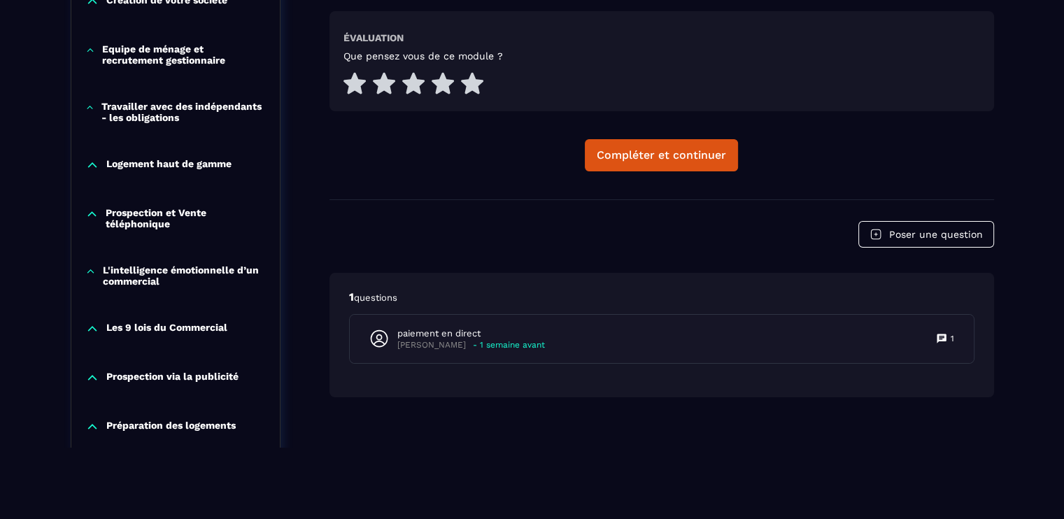
scroll to position [0, 0]
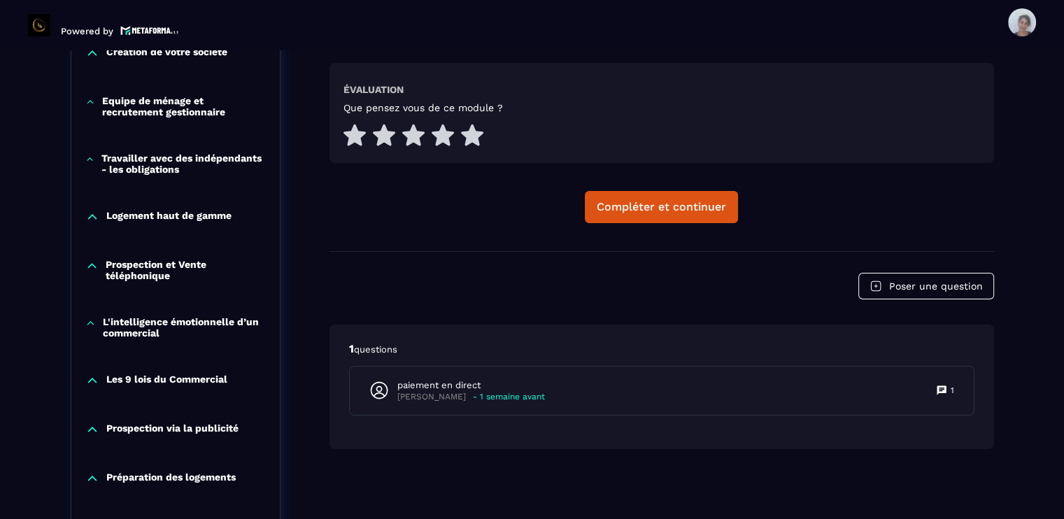
scroll to position [733, 0]
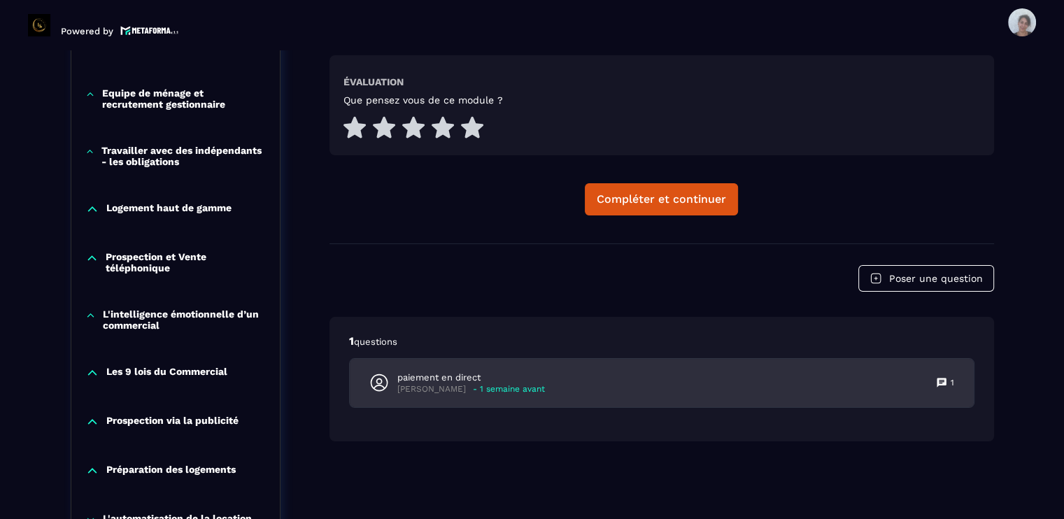
click at [417, 384] on p "[PERSON_NAME]" at bounding box center [431, 389] width 69 height 10
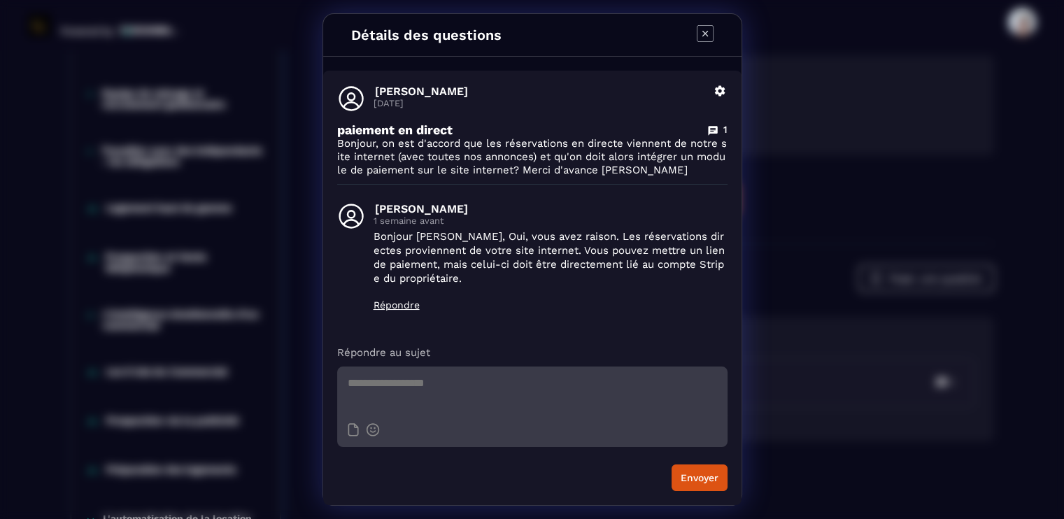
click at [640, 36] on icon "Modal window" at bounding box center [705, 33] width 17 height 17
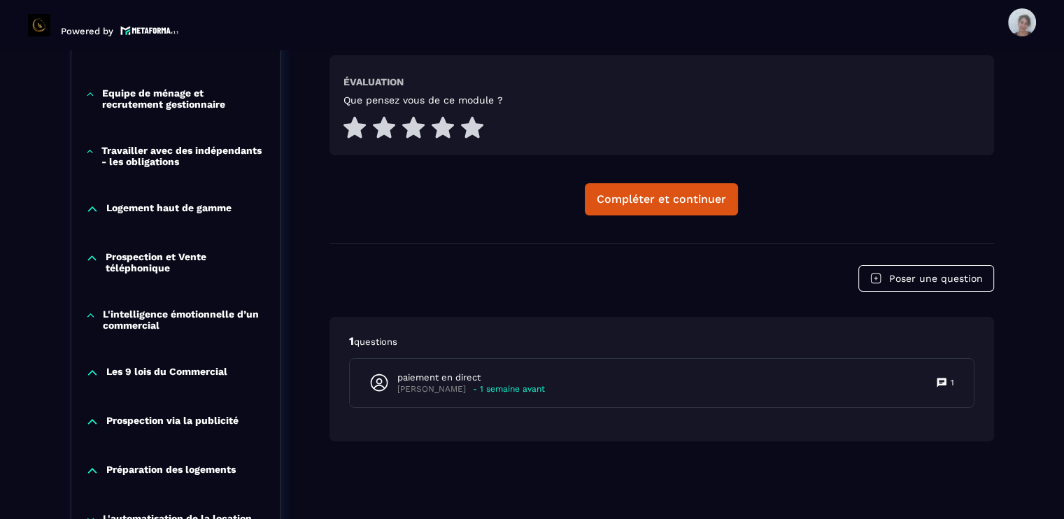
click at [640, 97] on div "Que pensez vous de ce module ?" at bounding box center [662, 117] width 637 height 47
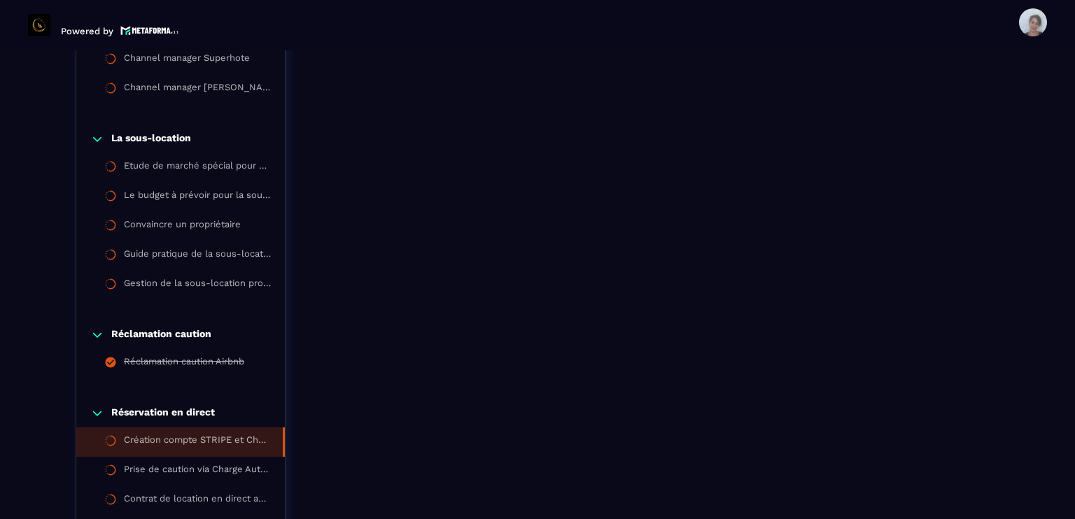
scroll to position [1713, 0]
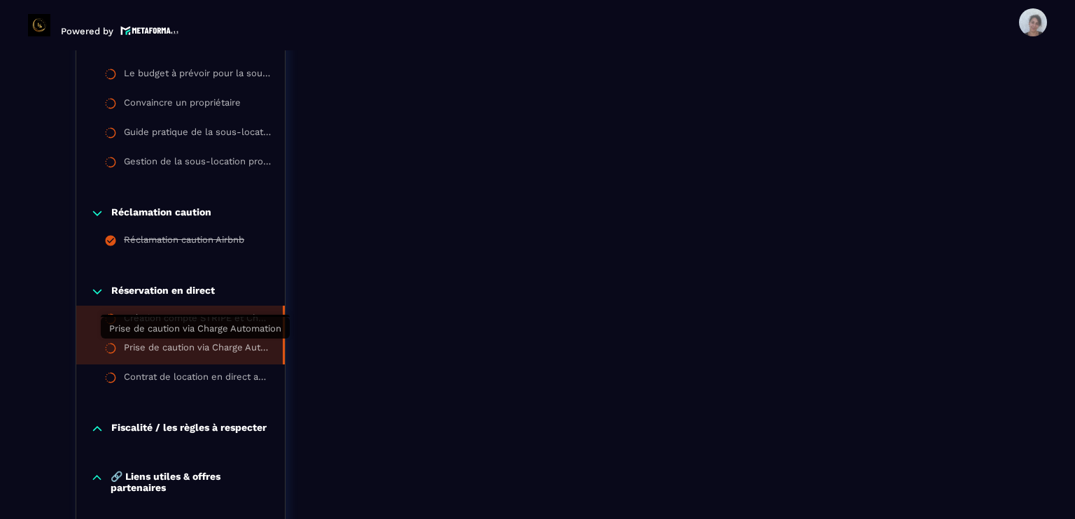
click at [255, 346] on div "Prise de caution via Charge Automation" at bounding box center [196, 349] width 145 height 15
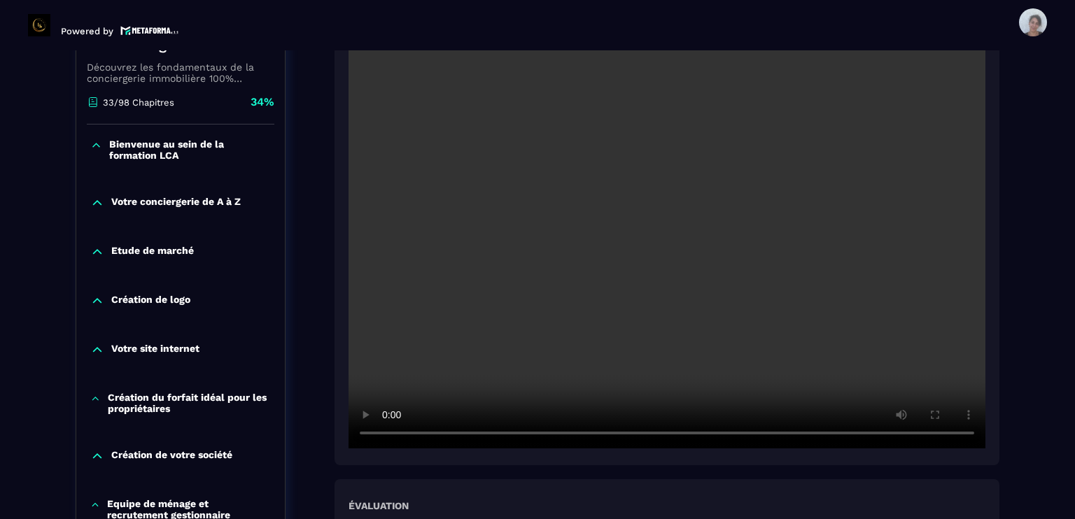
scroll to position [313, 0]
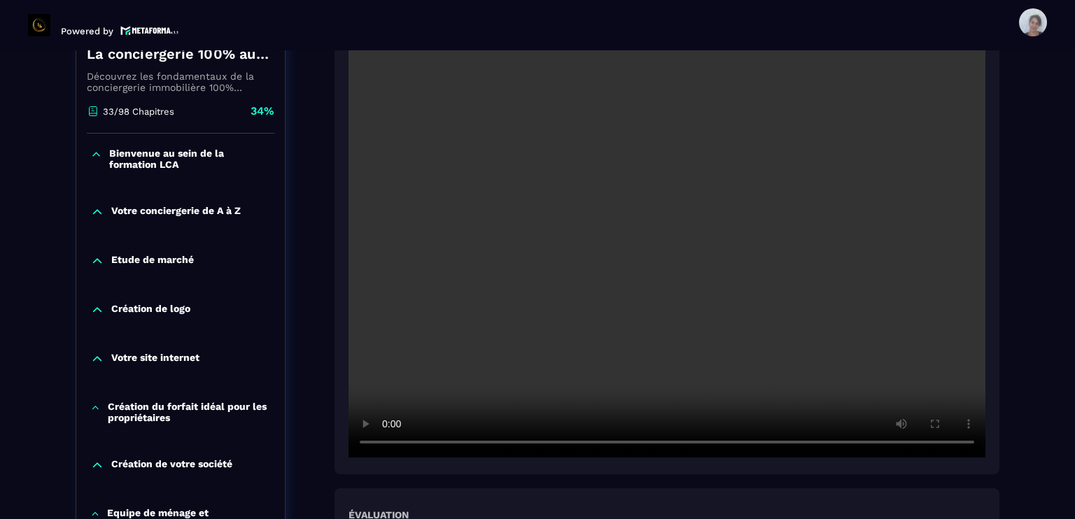
click at [640, 316] on section "Formations Questions Communauté Événements Formations / La conciergerie 100% au…" at bounding box center [537, 284] width 1075 height 469
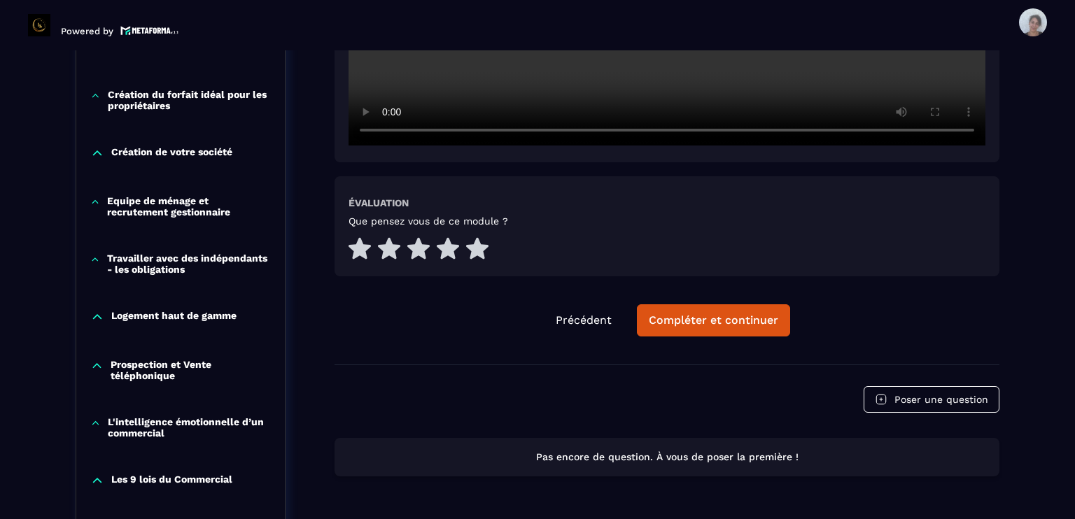
scroll to position [649, 0]
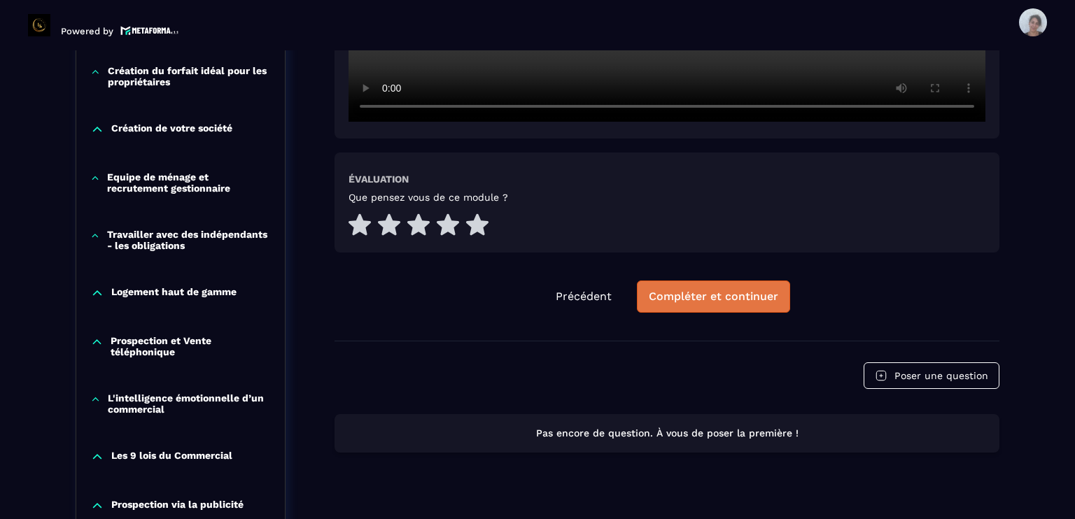
click at [640, 281] on button "Compléter et continuer" at bounding box center [713, 297] width 153 height 32
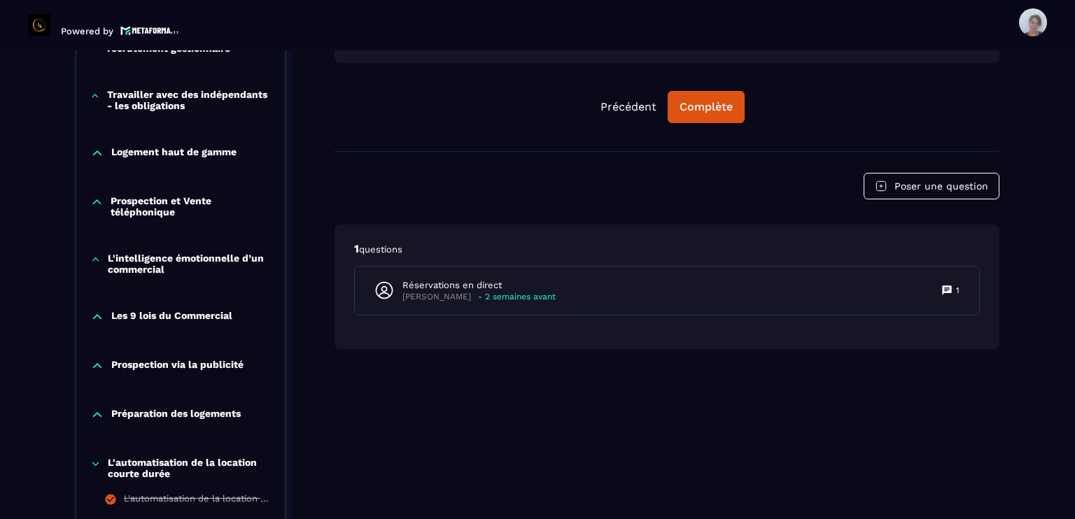
scroll to position [817, 0]
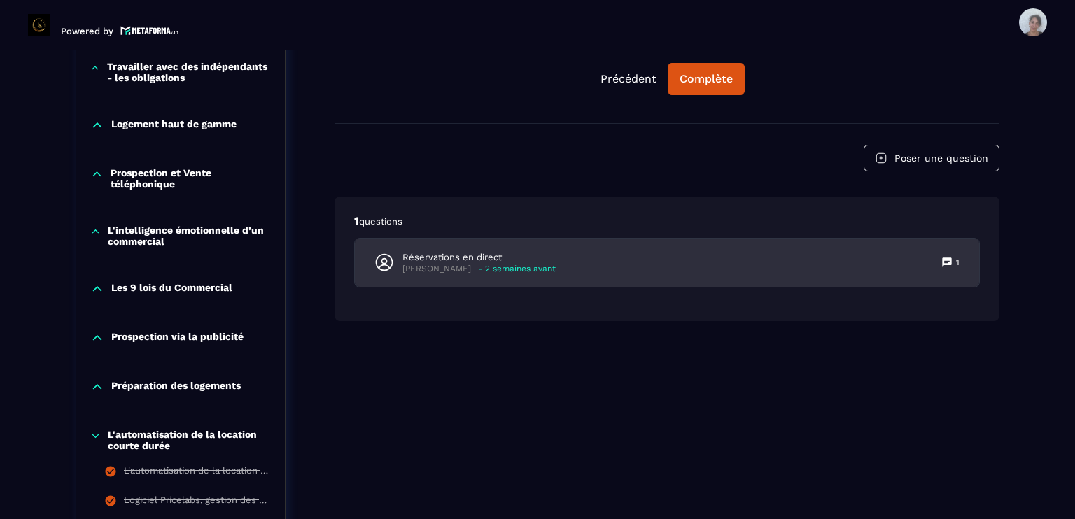
click at [510, 264] on p "- 2 semaines avant" at bounding box center [517, 269] width 78 height 10
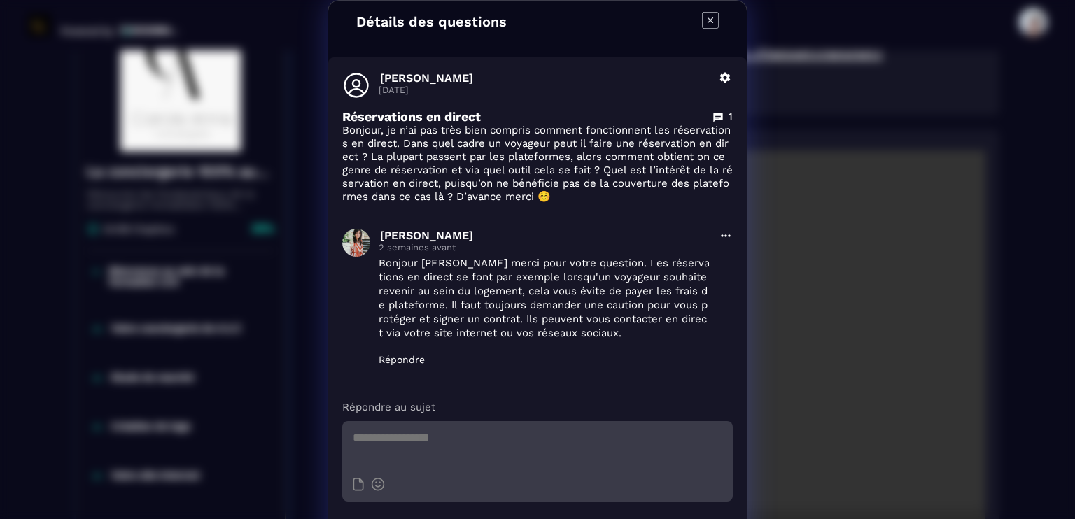
scroll to position [146, 0]
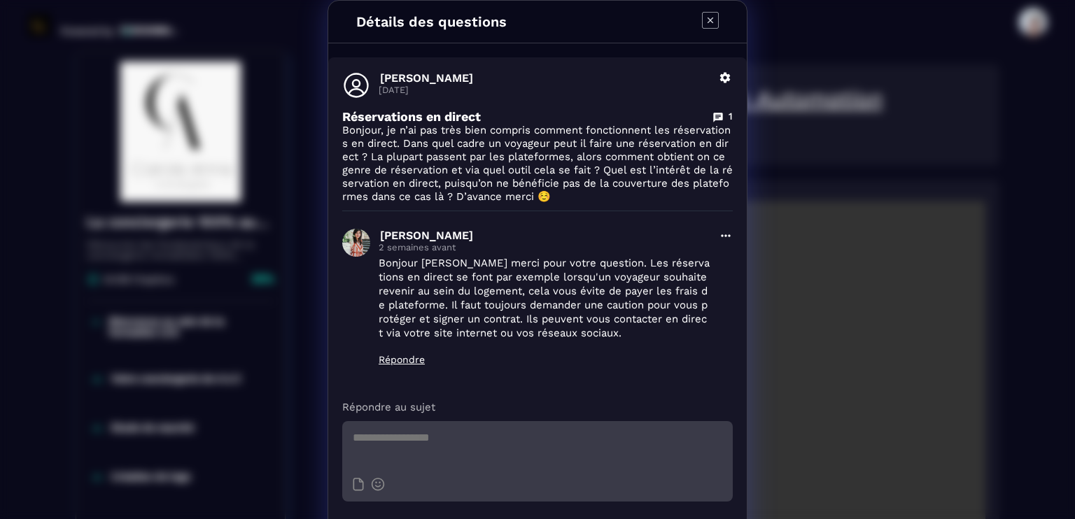
click at [640, 13] on icon "Modal window" at bounding box center [710, 20] width 17 height 17
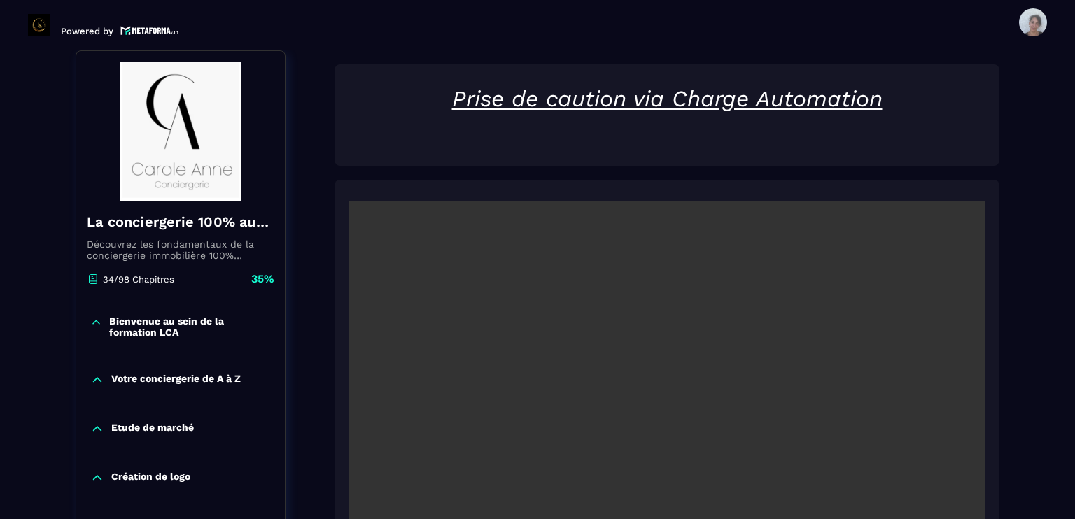
click at [640, 463] on section "Formations Questions Communauté Événements Formations / La conciergerie 100% au…" at bounding box center [537, 284] width 1075 height 469
click at [640, 443] on section "Formations Questions Communauté Événements Formations / La conciergerie 100% au…" at bounding box center [537, 284] width 1075 height 469
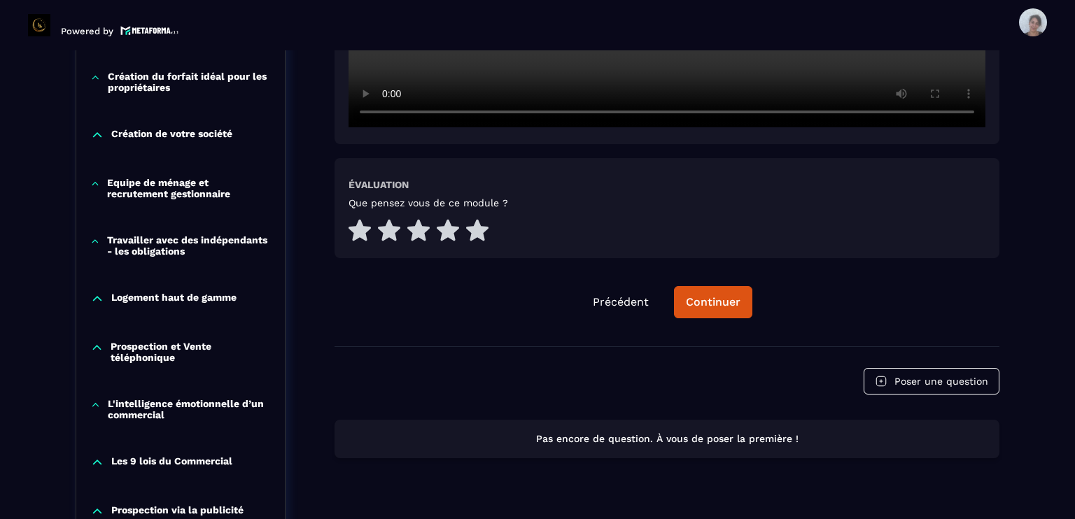
scroll to position [649, 0]
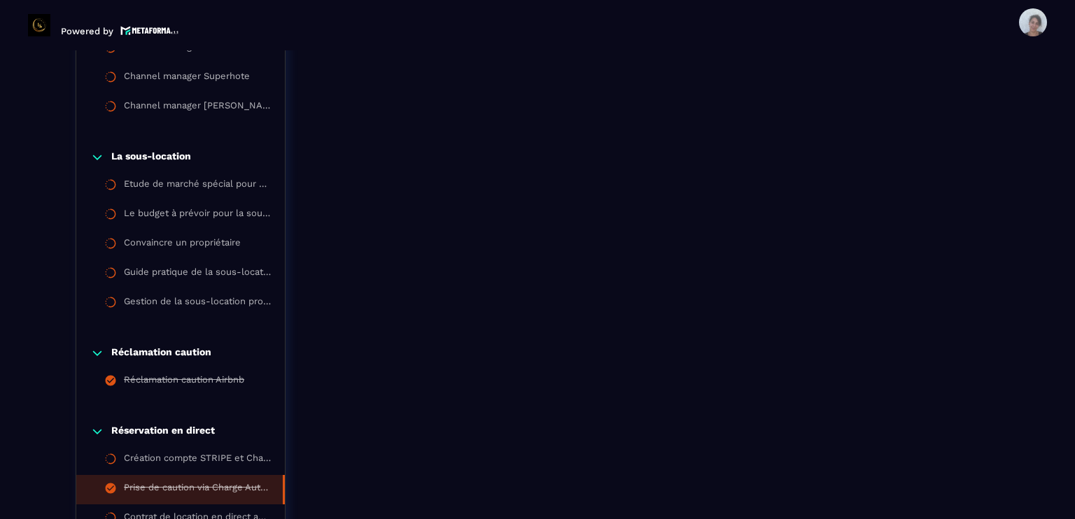
scroll to position [1601, 0]
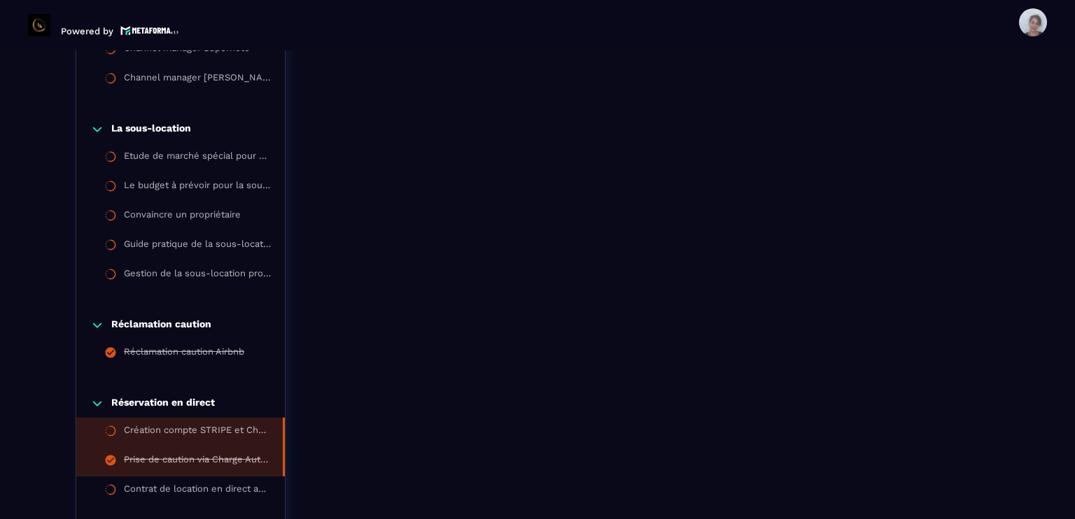
click at [247, 422] on li "Création compte STRIPE et Charge Automation" at bounding box center [180, 432] width 209 height 29
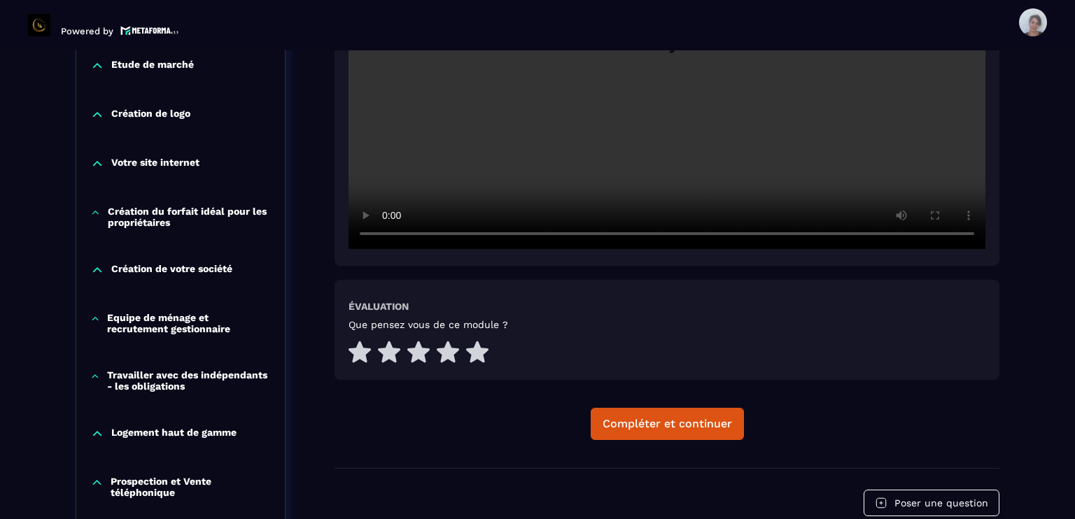
scroll to position [537, 0]
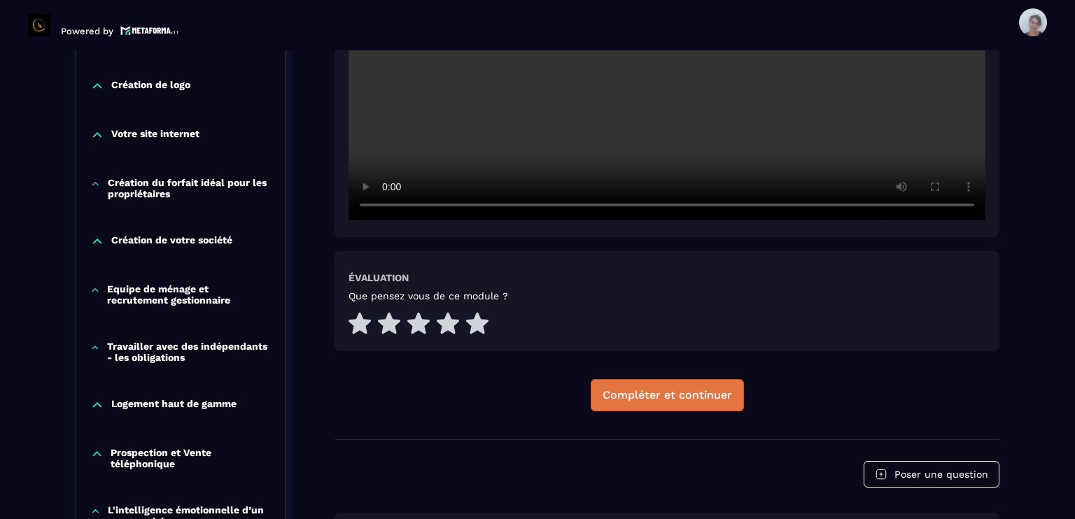
click at [640, 397] on div "Compléter et continuer" at bounding box center [666, 395] width 129 height 14
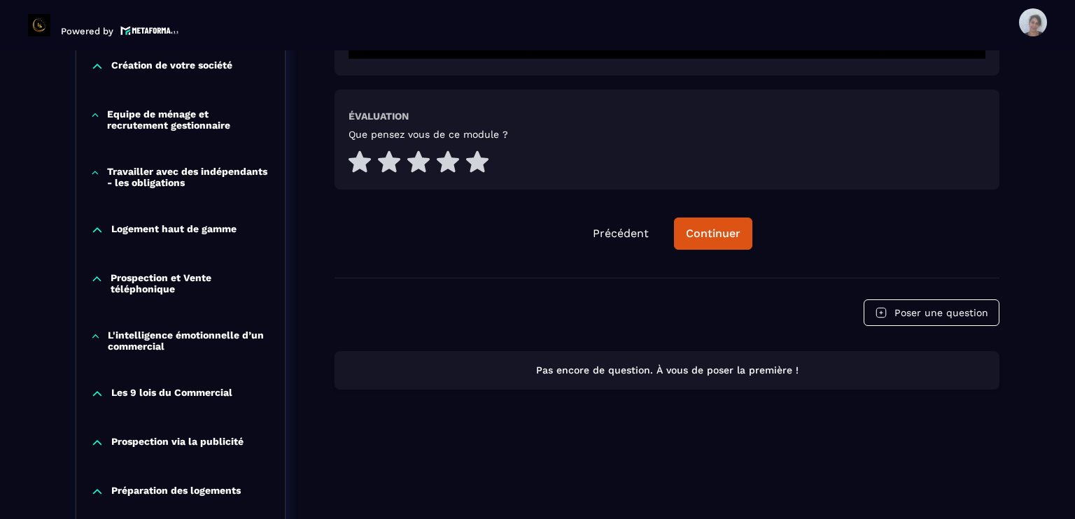
scroll to position [711, 0]
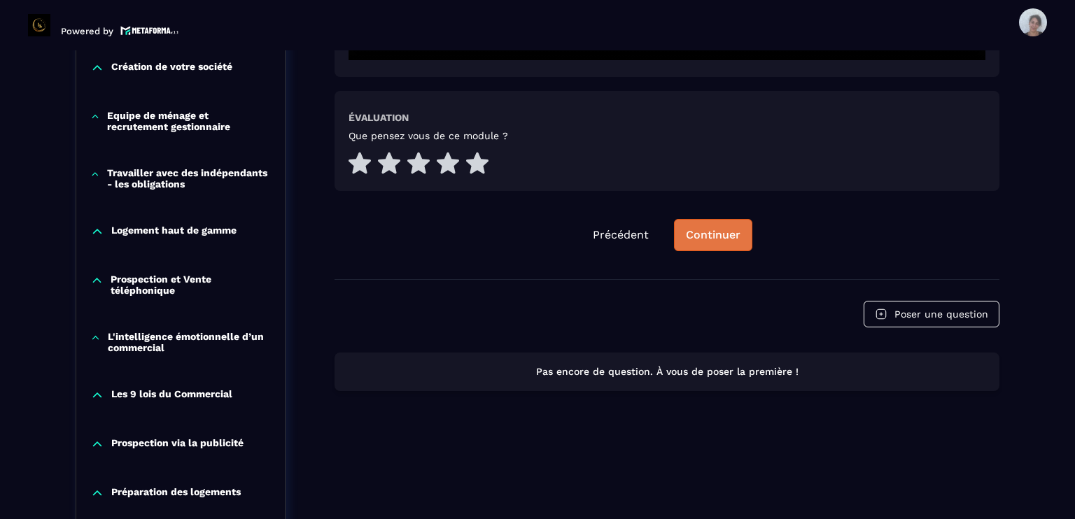
click at [640, 226] on button "Continuer" at bounding box center [713, 235] width 78 height 32
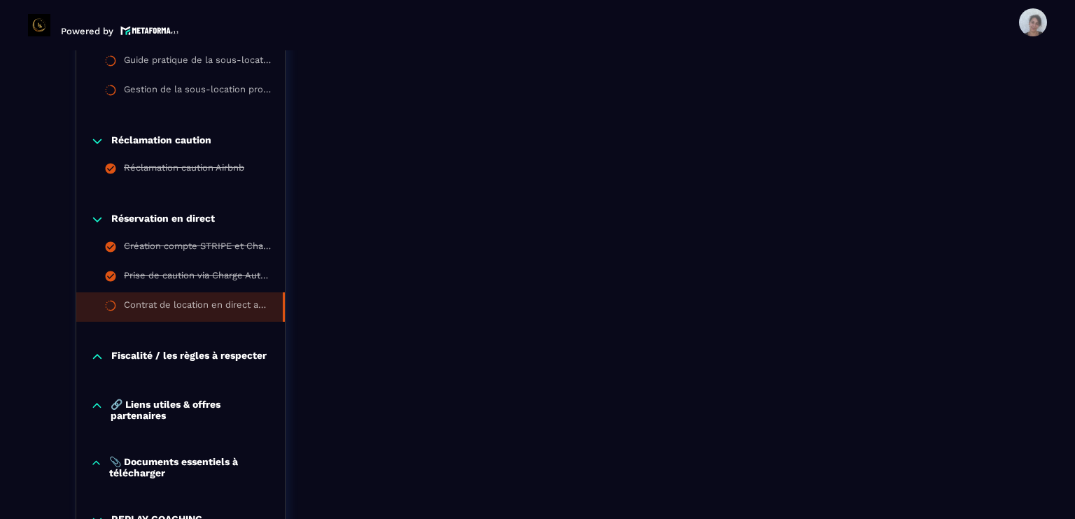
scroll to position [1797, 0]
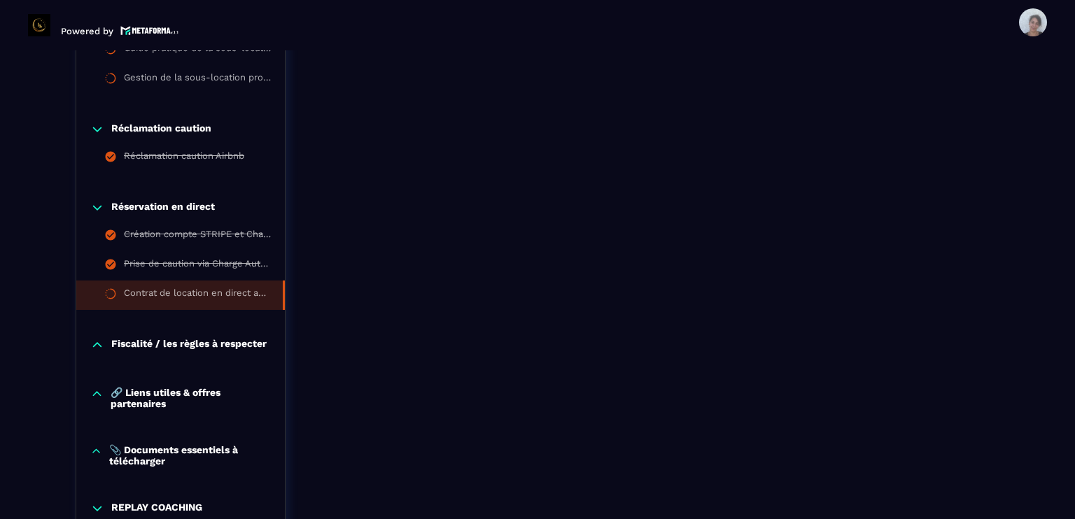
click at [246, 341] on p "Fiscalité / les règles à respecter" at bounding box center [188, 345] width 155 height 14
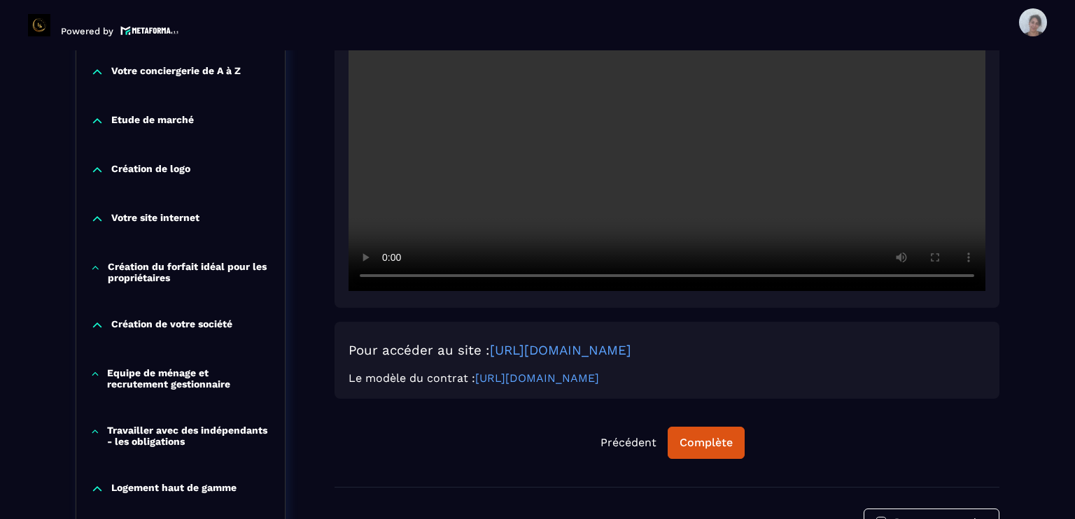
scroll to position [425, 0]
